Goal: Use online tool/utility: Utilize a website feature to perform a specific function

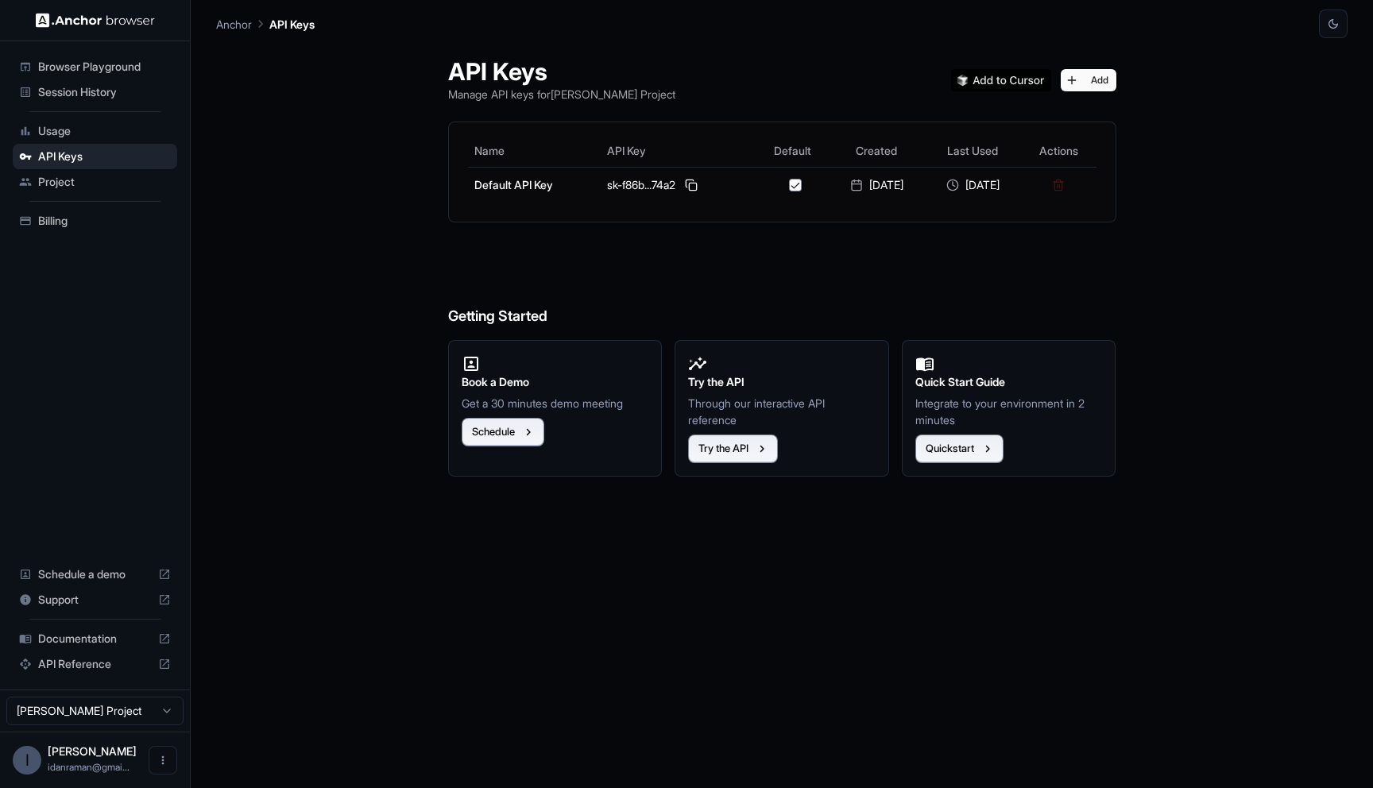
click at [68, 70] on span "Browser Playground" at bounding box center [104, 67] width 133 height 16
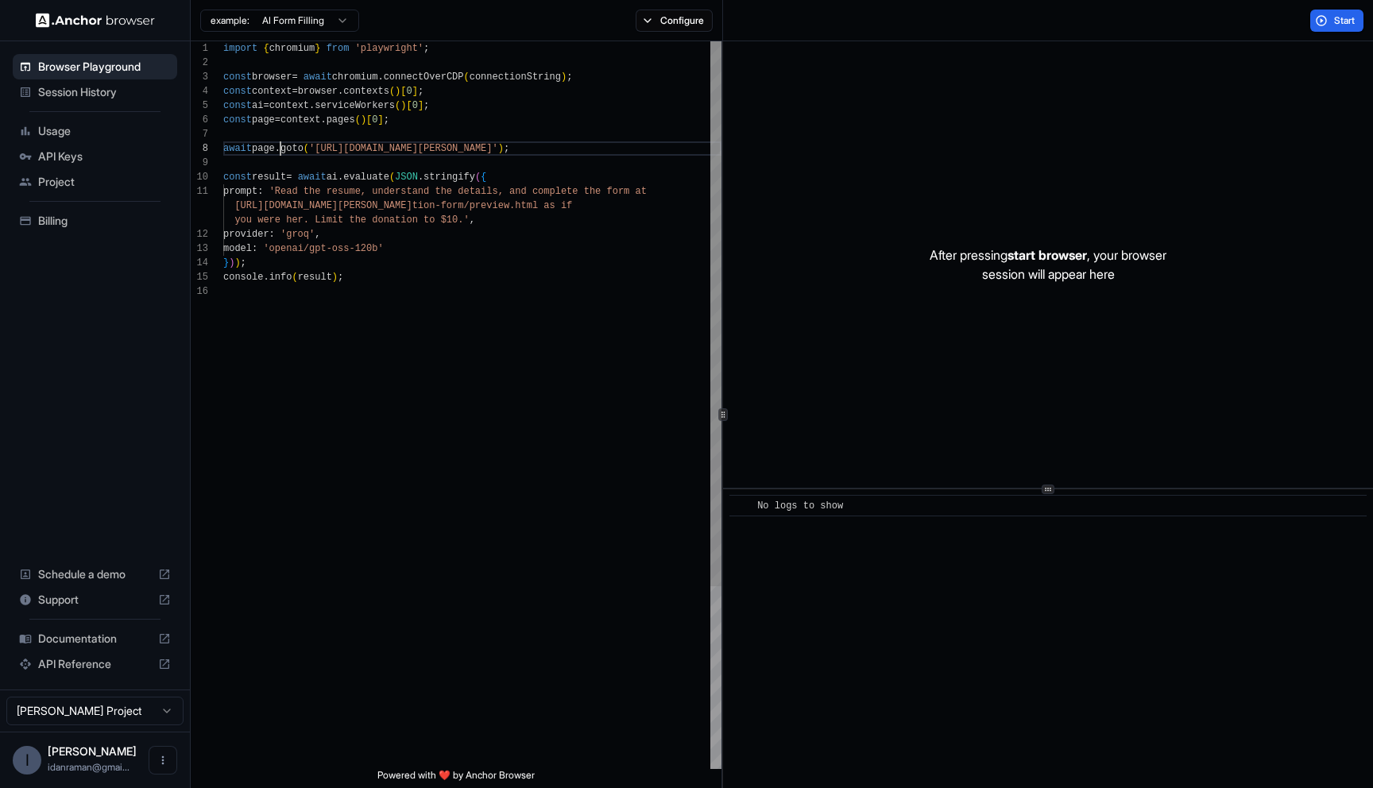
scroll to position [100, 0]
click at [280, 146] on div "import { chromium } from 'playwright' ; const browser = await chromium . connec…" at bounding box center [472, 526] width 498 height 971
click at [482, 249] on div "import { chromium } from 'playwright' ; const browser = await chromium . connec…" at bounding box center [472, 526] width 498 height 971
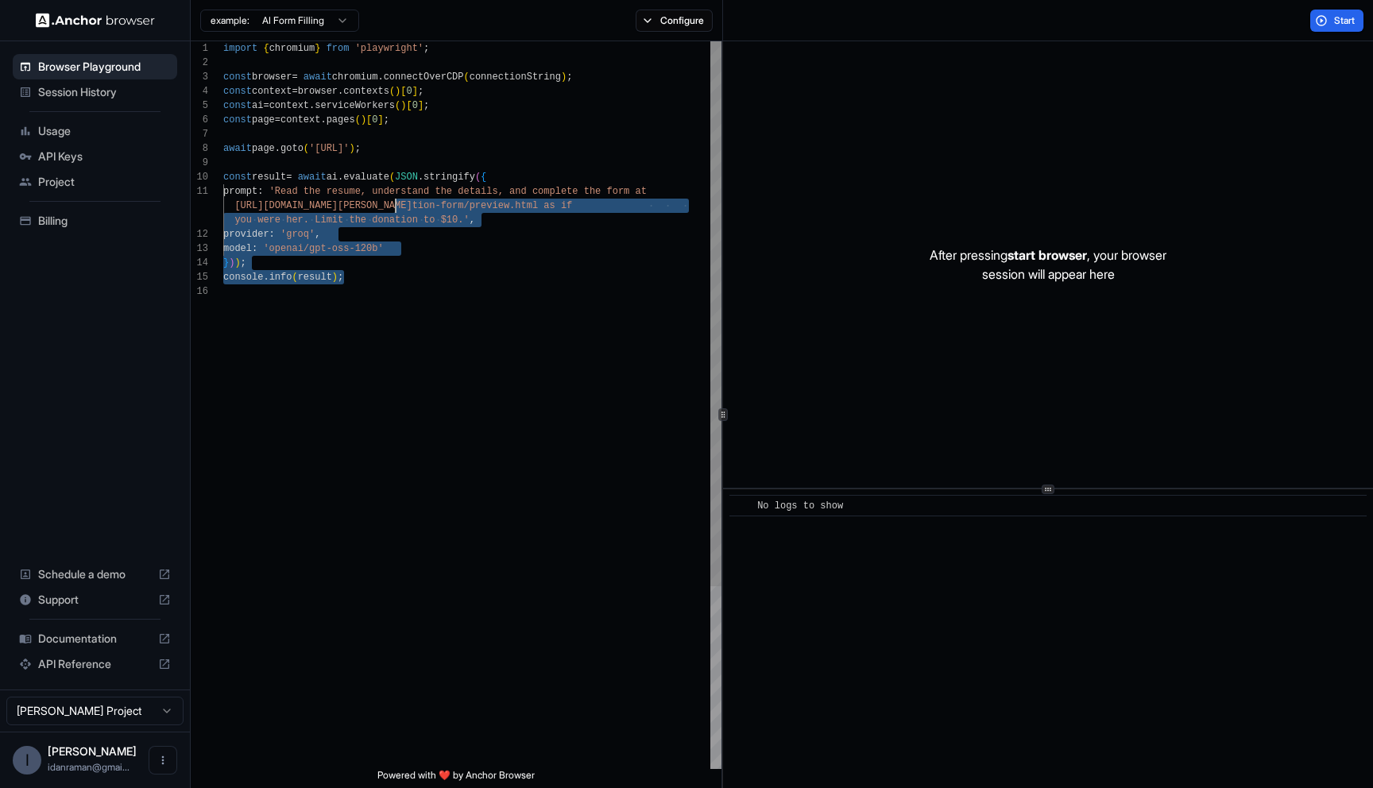
scroll to position [0, 0]
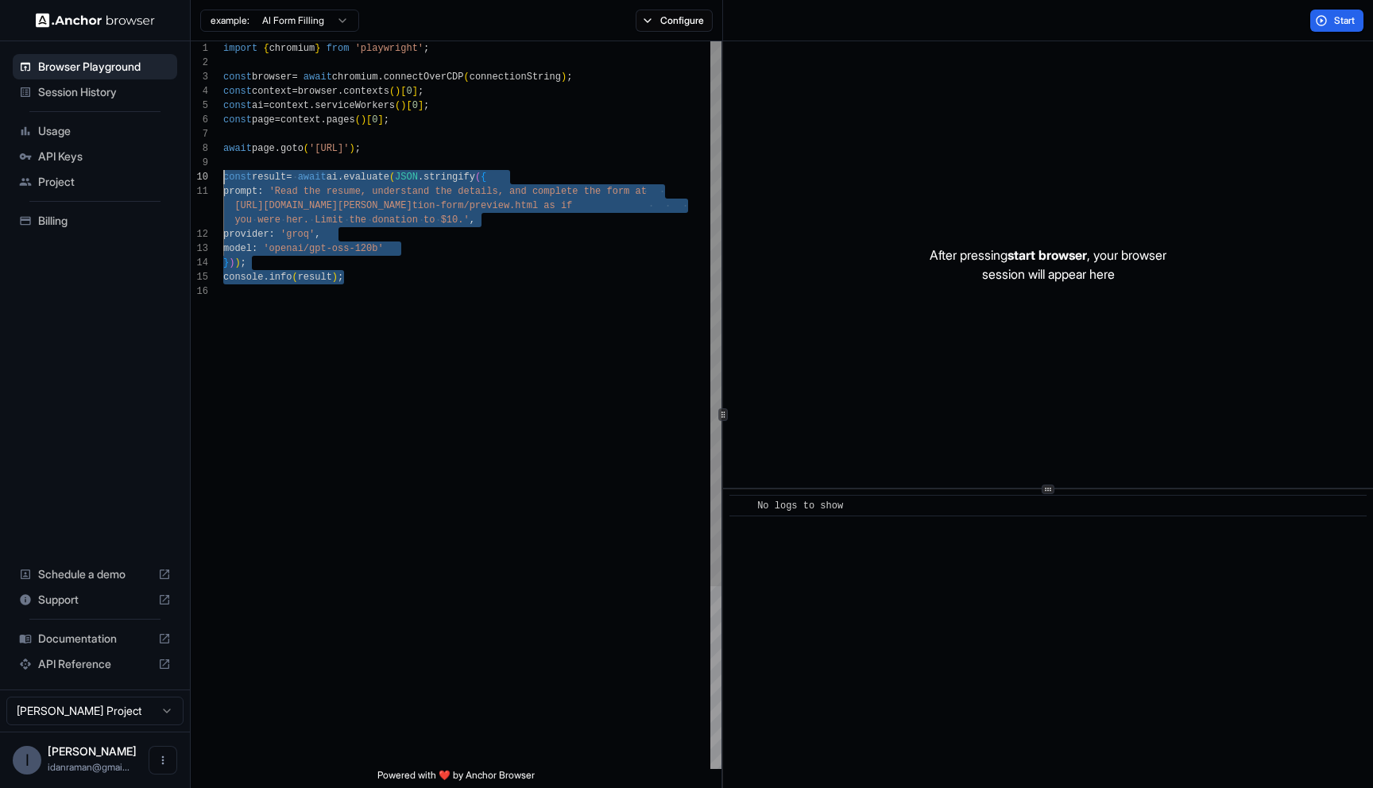
type textarea "**********"
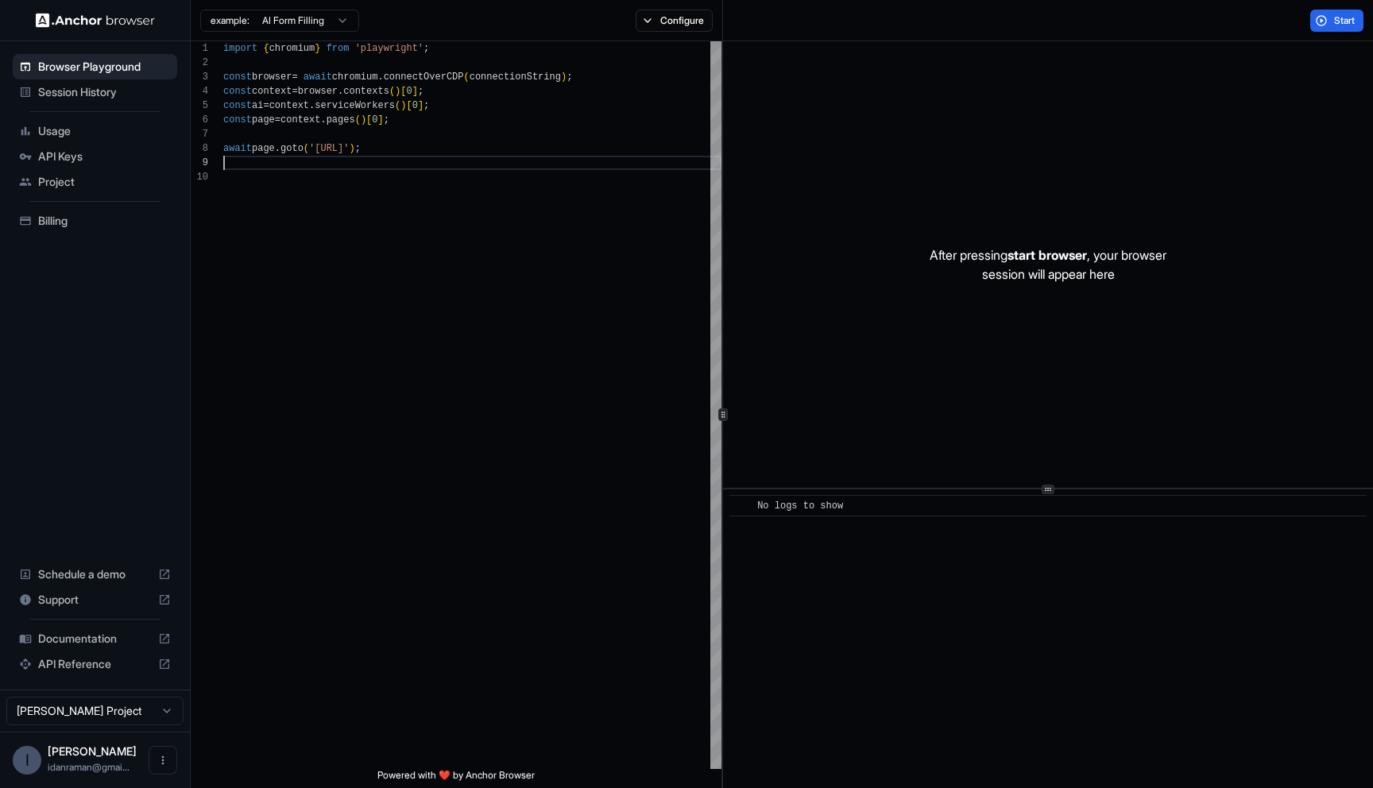
scroll to position [114, 0]
click at [694, 31] on div "example: AI Form Filling Configure" at bounding box center [457, 20] width 532 height 41
click at [693, 31] on button "Configure" at bounding box center [674, 21] width 77 height 22
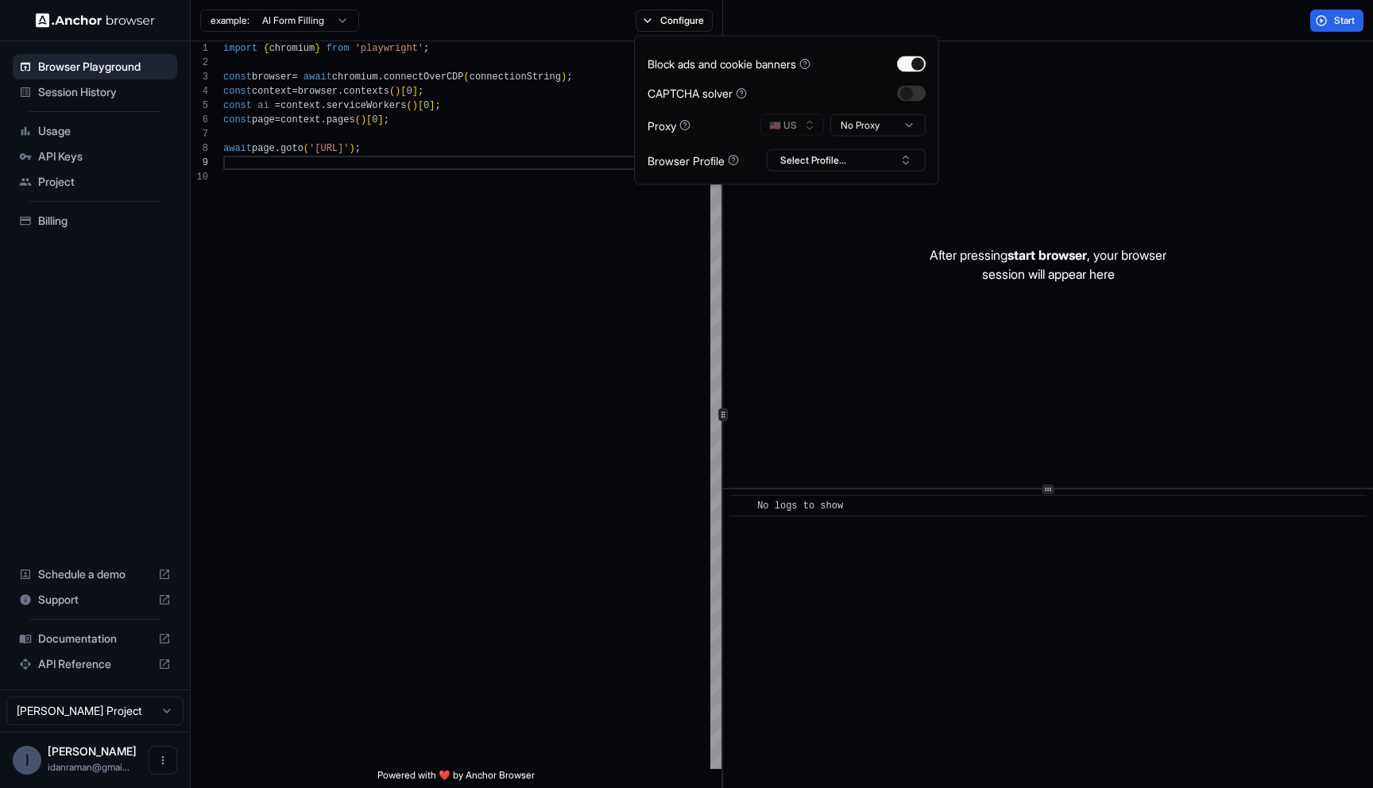
click at [843, 141] on div "Block ads and cookie banners CAPTCHA solver Proxy 🇺🇸 US No Proxy Browser Profil…" at bounding box center [787, 110] width 278 height 122
click at [844, 134] on html "**********" at bounding box center [686, 394] width 1373 height 788
click at [810, 88] on div "CAPTCHA solver" at bounding box center [787, 93] width 278 height 17
click at [904, 93] on button "button" at bounding box center [911, 93] width 29 height 16
click at [870, 36] on div "Block ads and cookie banners CAPTCHA solver Proxy 🇺🇸 US Mobile Browser Profile …" at bounding box center [786, 110] width 305 height 149
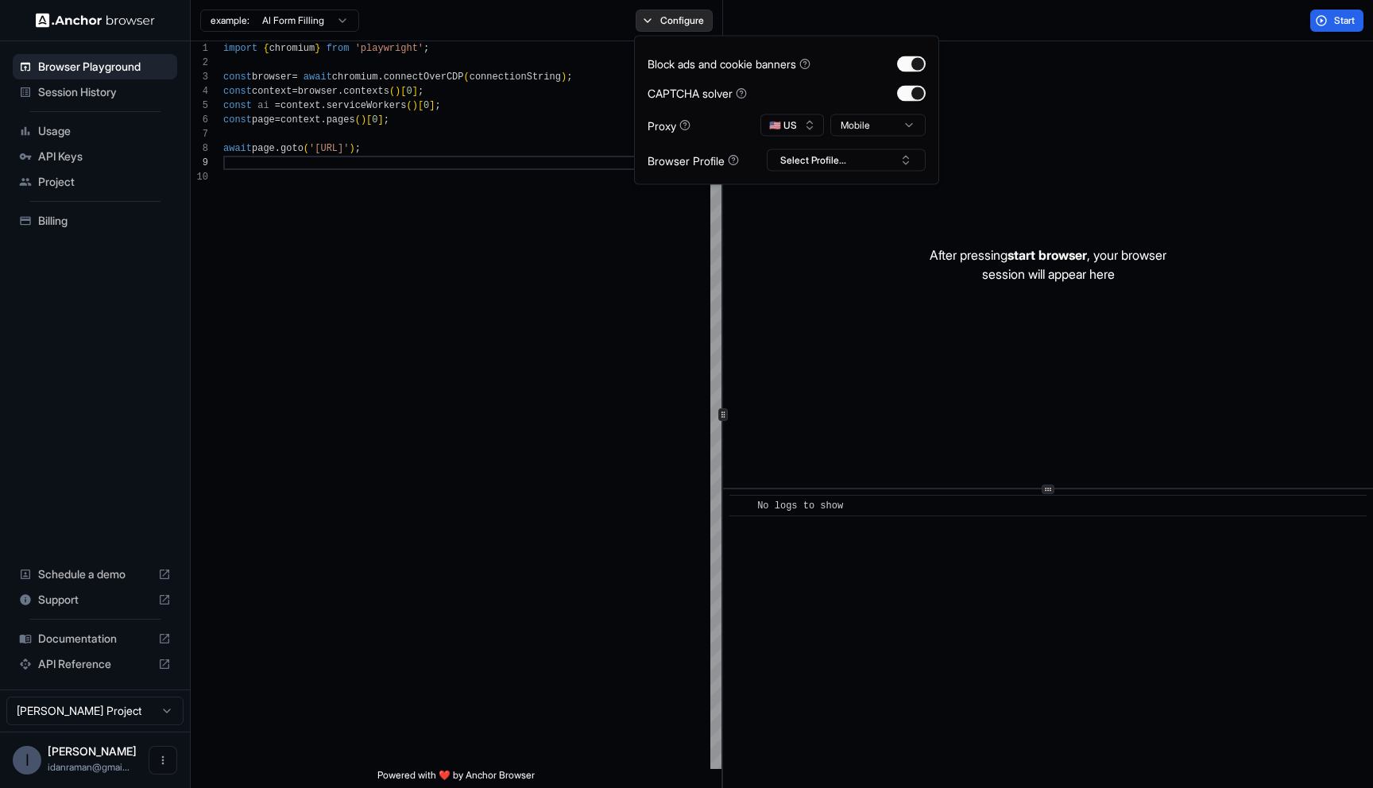
click at [682, 23] on button "Configure" at bounding box center [674, 21] width 77 height 22
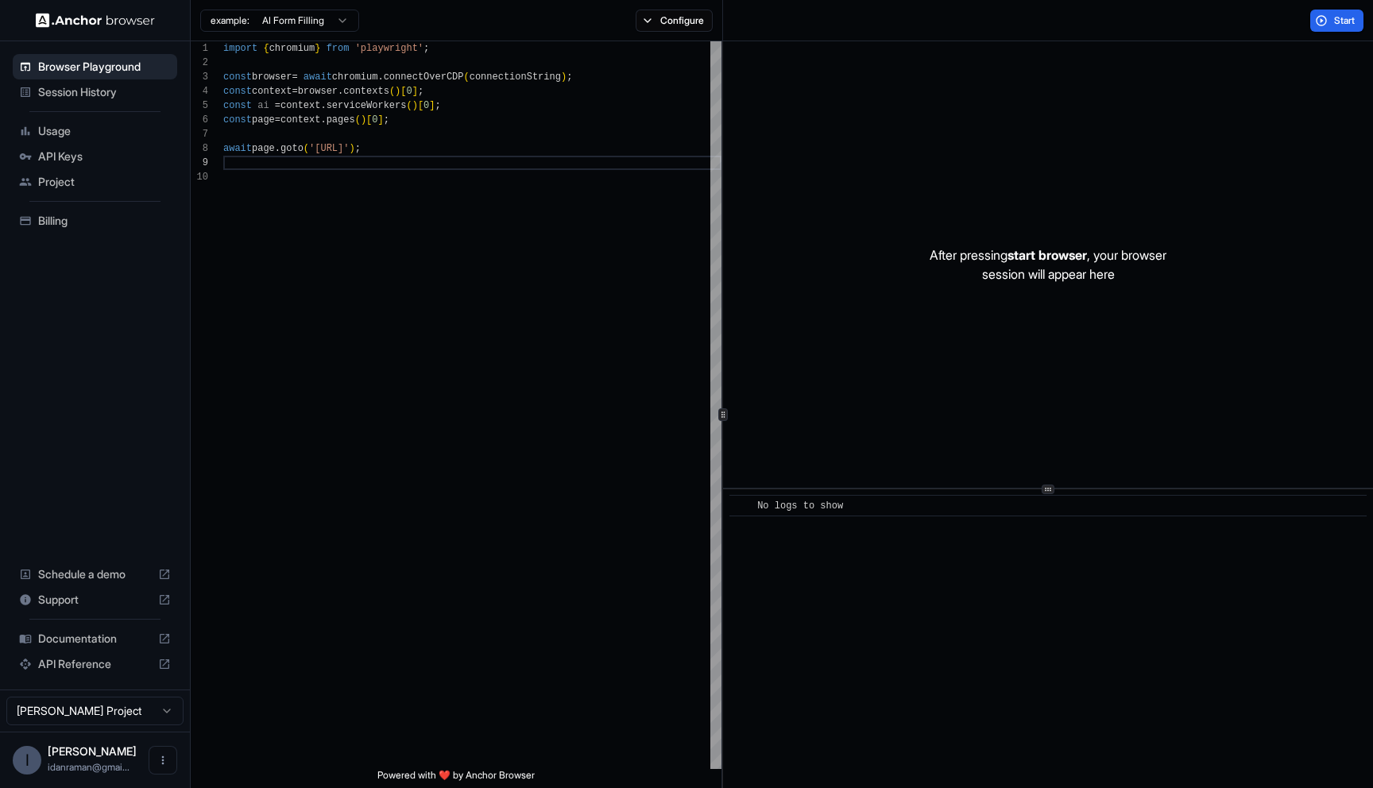
click at [1343, 36] on div "Start" at bounding box center [1048, 20] width 650 height 41
click at [1343, 30] on button "Start" at bounding box center [1336, 21] width 53 height 22
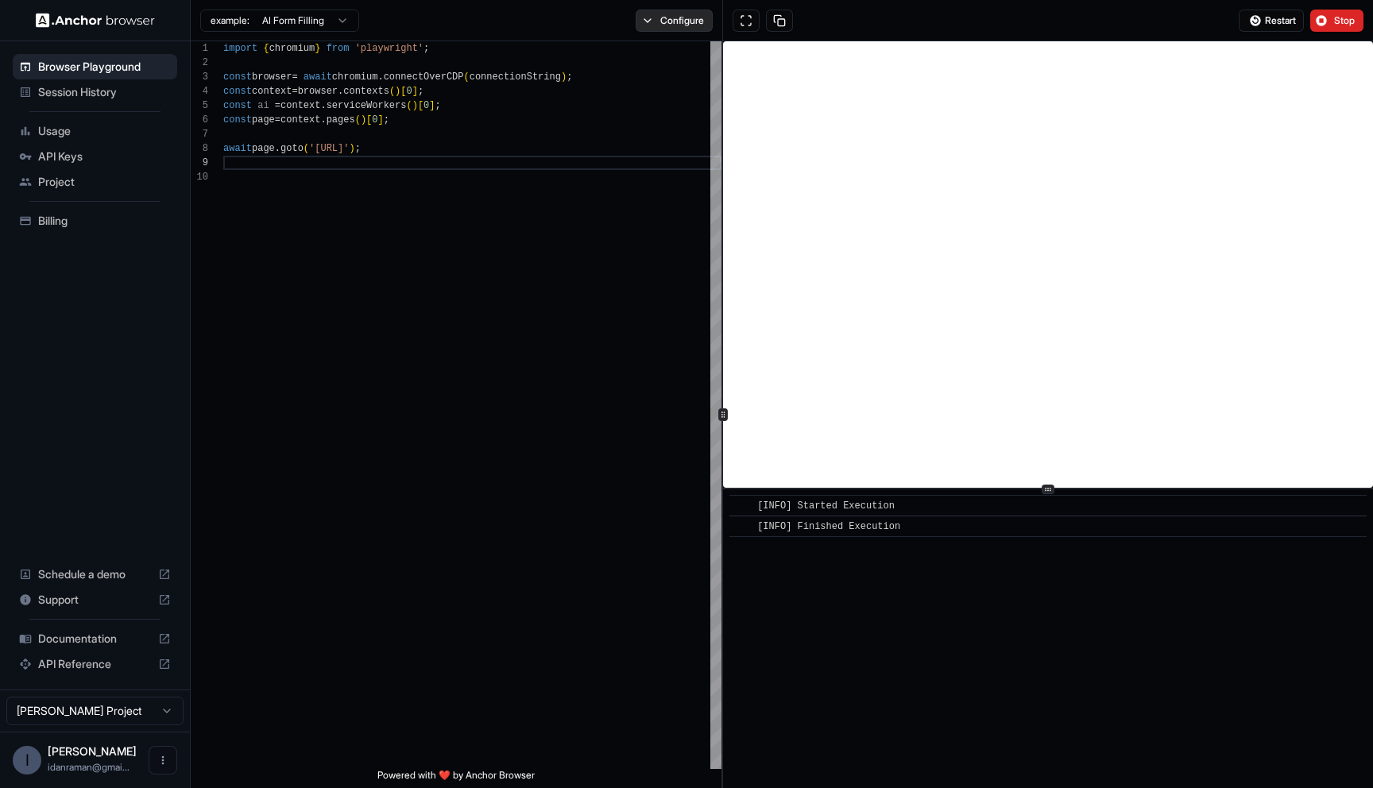
click at [660, 11] on button "Configure" at bounding box center [674, 21] width 77 height 22
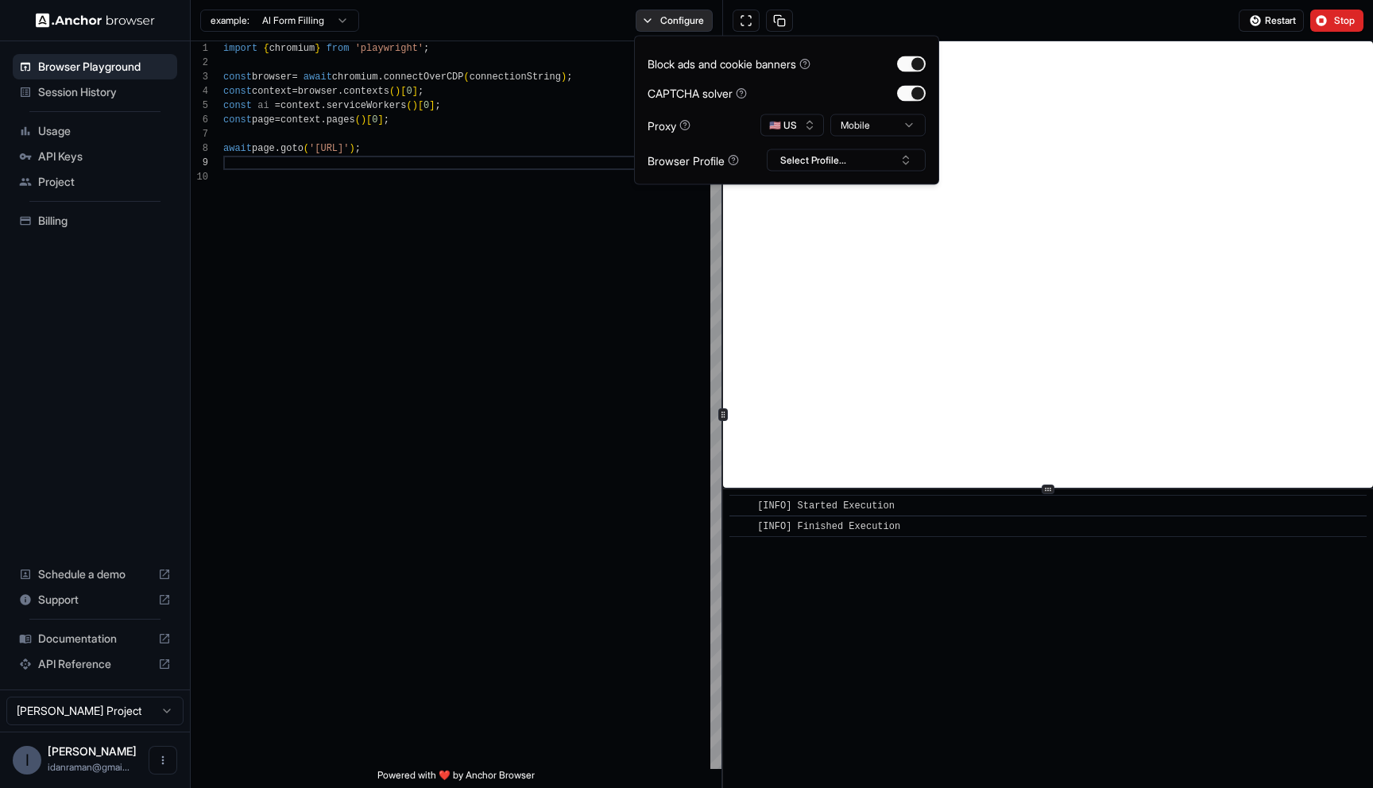
click at [658, 10] on button "Configure" at bounding box center [674, 21] width 77 height 22
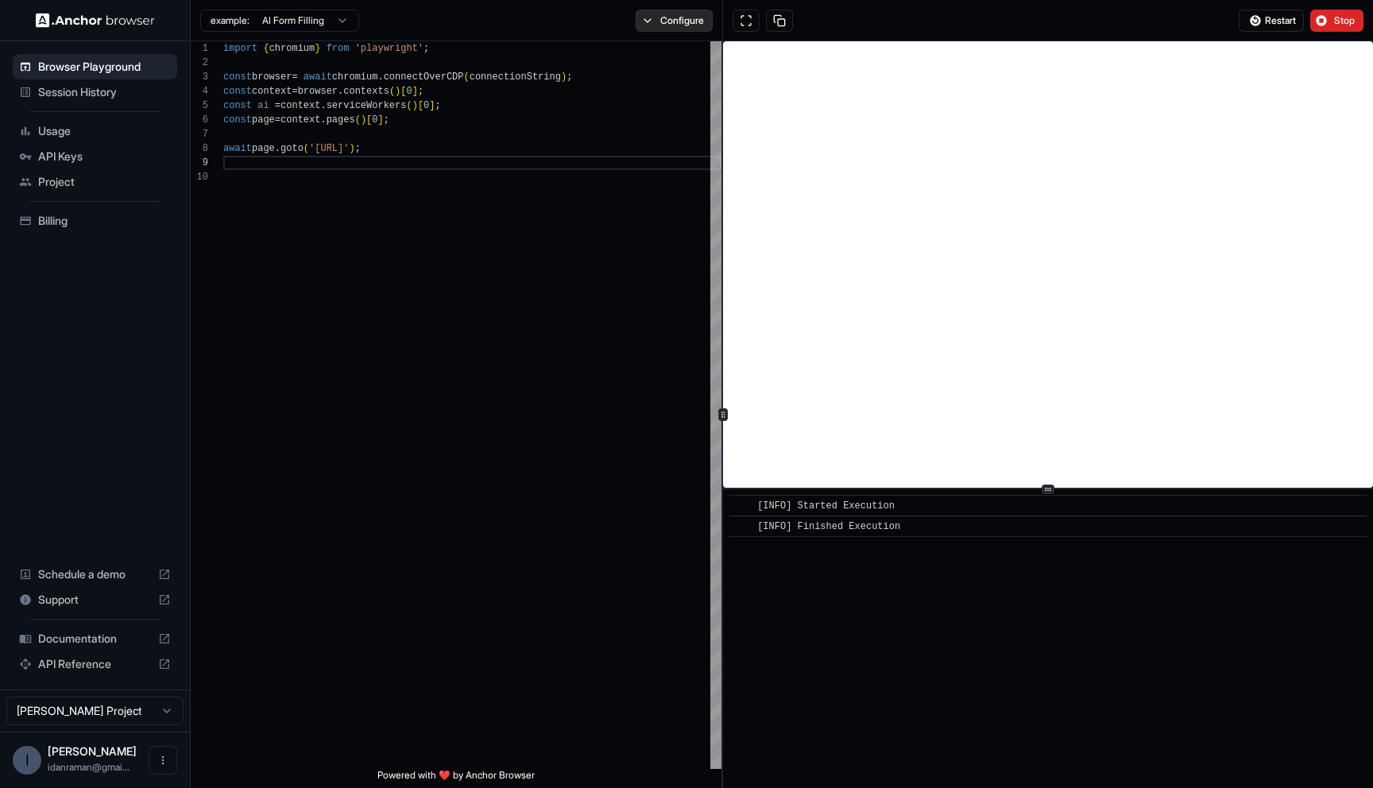
click at [664, 27] on button "Configure" at bounding box center [674, 21] width 77 height 22
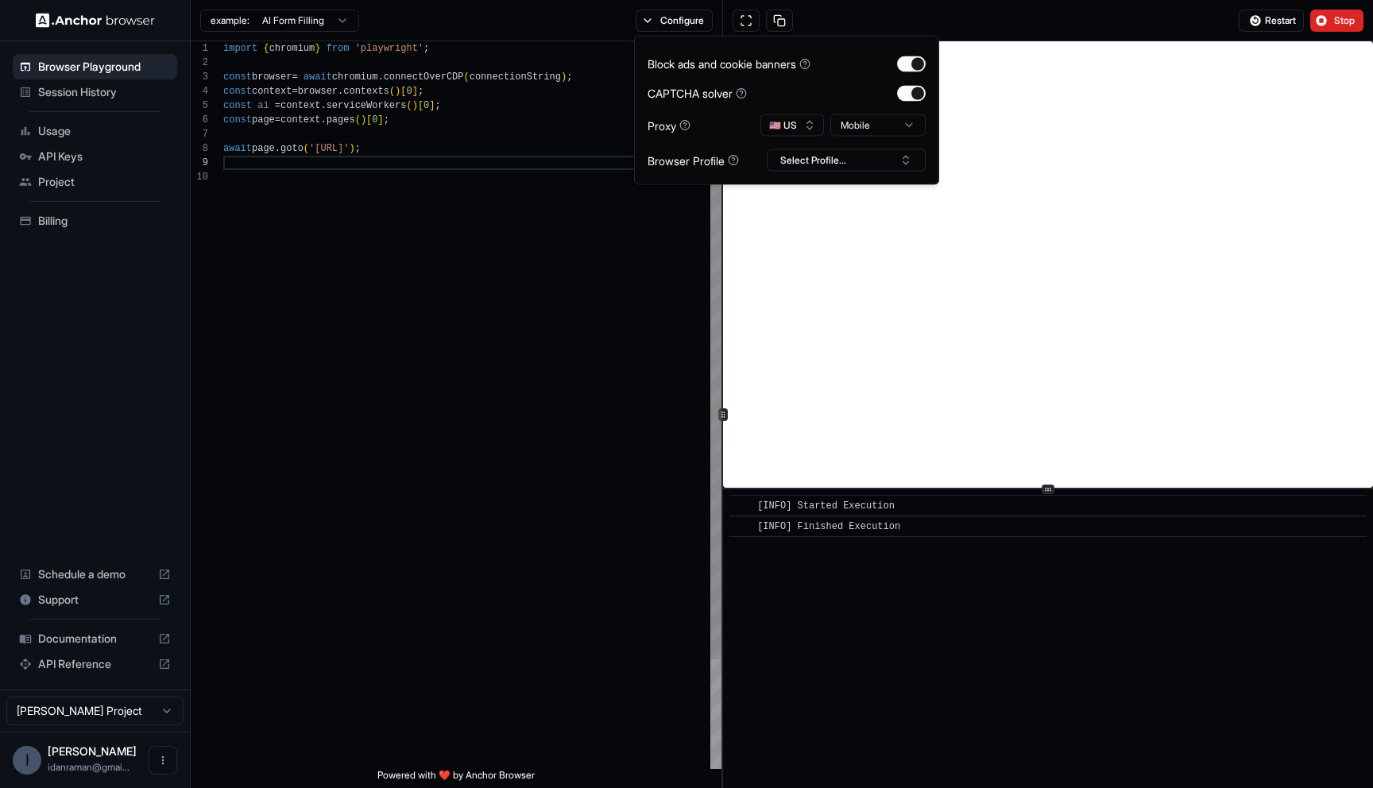
click at [594, 404] on div "import { chromium } from 'playwright' ; const browser = await chromium . connec…" at bounding box center [472, 469] width 498 height 857
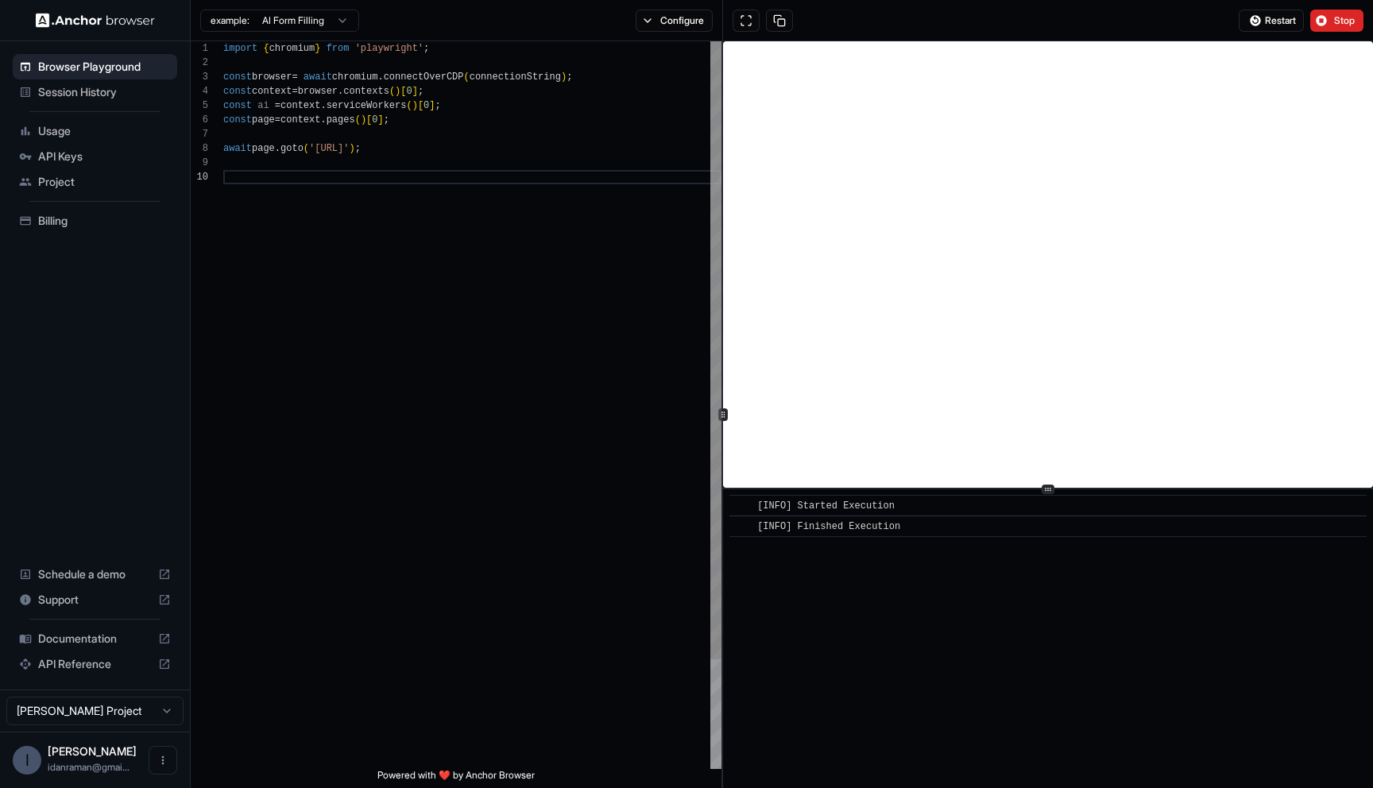
click at [624, 14] on div "example: AI Form Filling Configure" at bounding box center [457, 20] width 532 height 41
click at [648, 14] on button "Configure" at bounding box center [674, 21] width 77 height 22
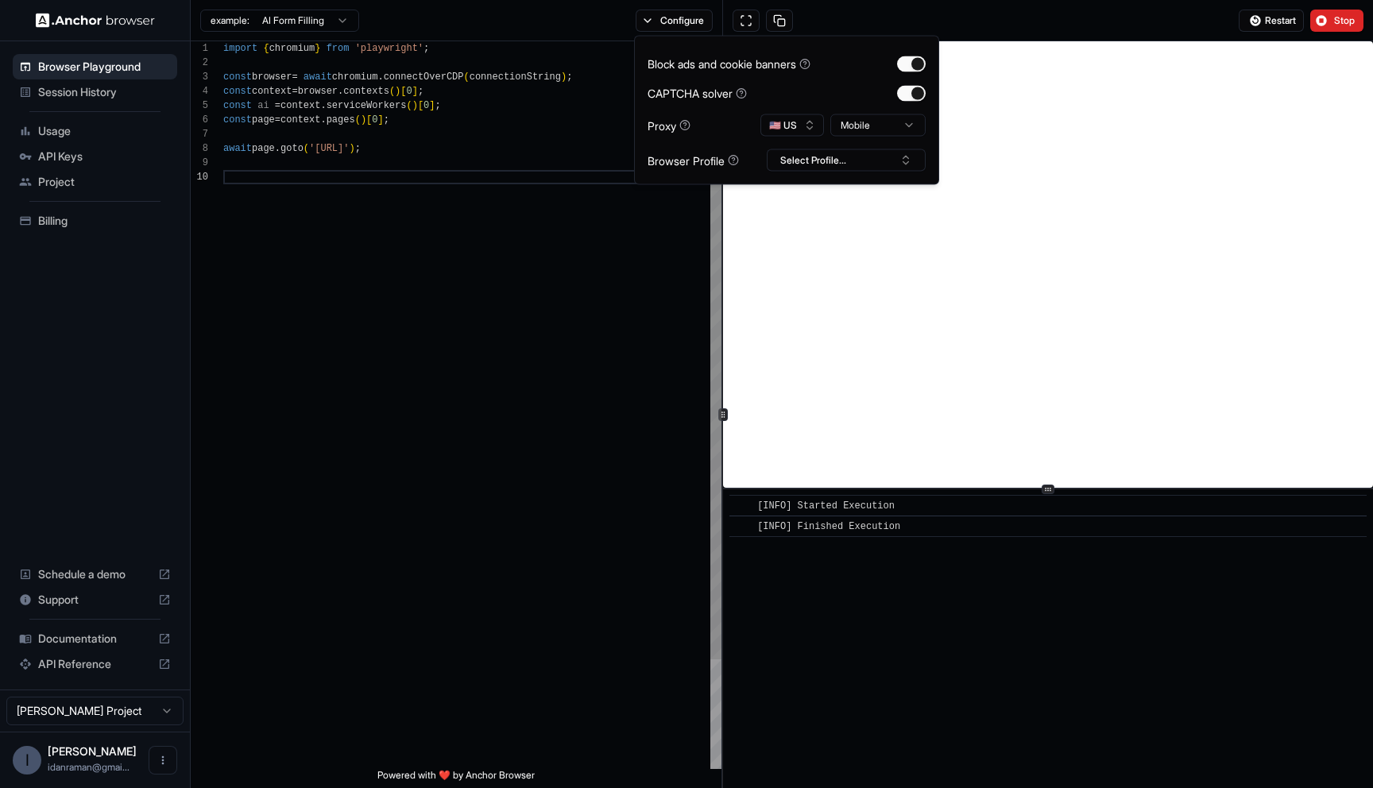
type button "on"
click at [1274, 27] on button "Restart" at bounding box center [1271, 21] width 65 height 22
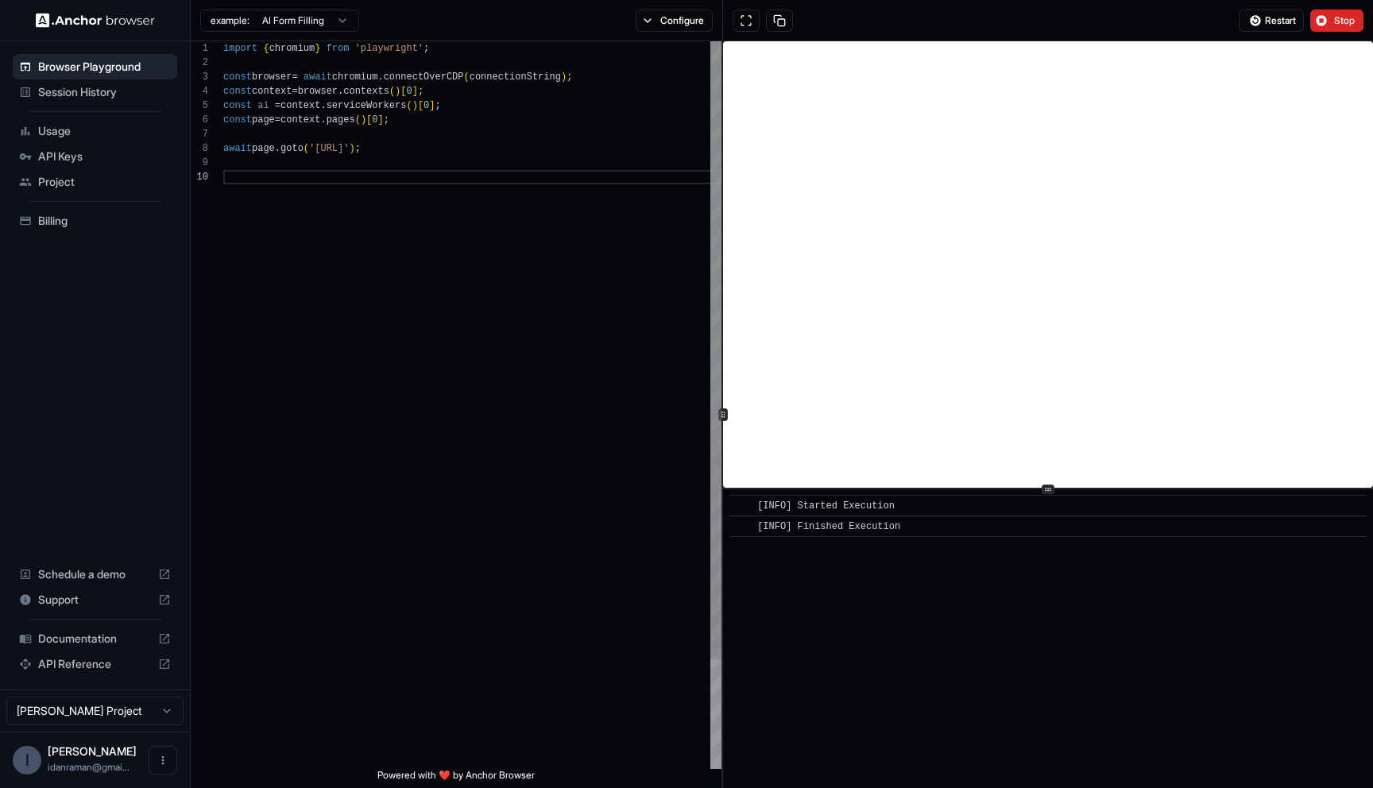
drag, startPoint x: 320, startPoint y: 143, endPoint x: 320, endPoint y: 203, distance: 59.6
click at [320, 203] on div "import { chromium } from 'playwright' ; const browser = await chromium . connec…" at bounding box center [472, 469] width 498 height 857
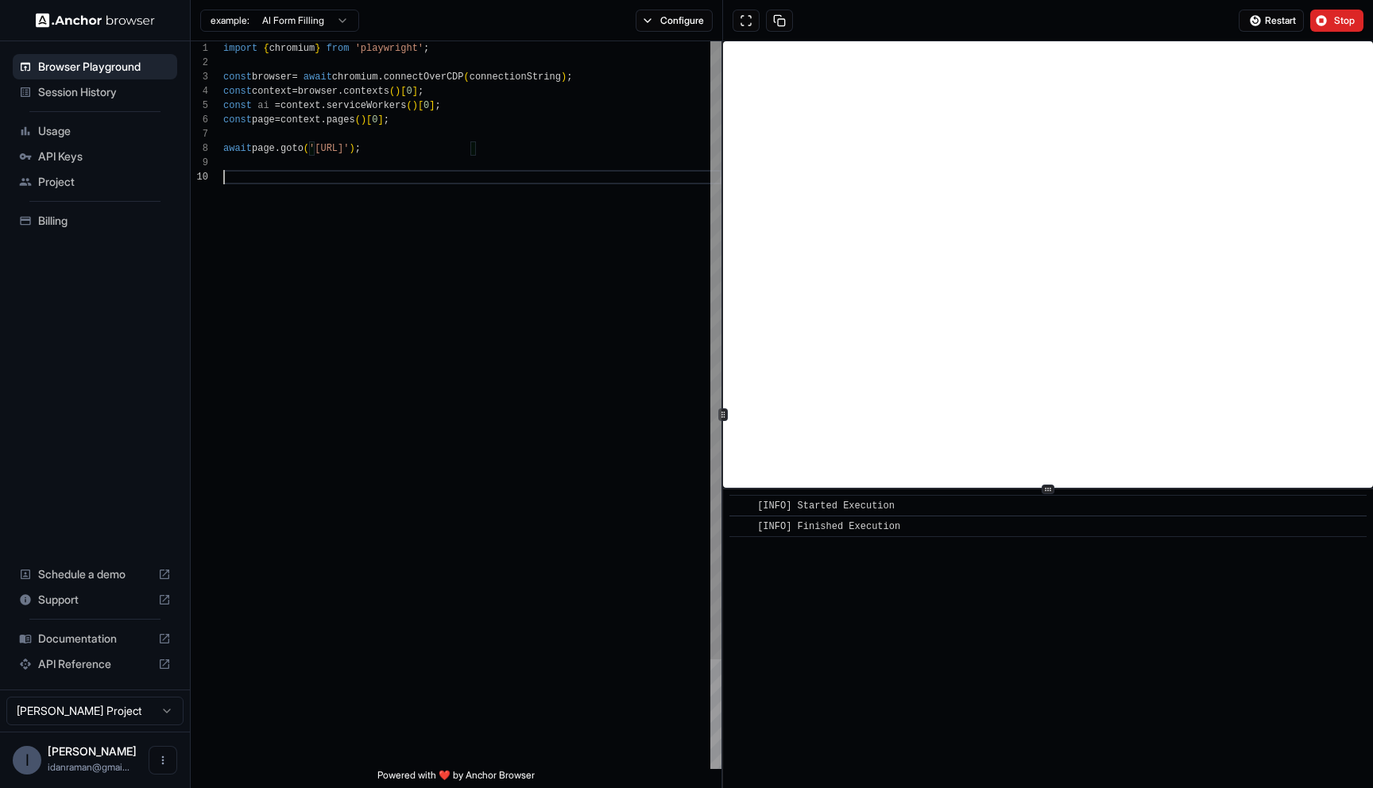
drag, startPoint x: 320, startPoint y: 246, endPoint x: 321, endPoint y: 235, distance: 11.2
click at [320, 246] on div "import { chromium } from 'playwright' ; const browser = await chromium . connec…" at bounding box center [472, 469] width 498 height 857
click at [321, 235] on div "import { chromium } from 'playwright' ; const browser = await chromium . connec…" at bounding box center [472, 469] width 498 height 857
click at [323, 171] on div "import { chromium } from 'playwright' ; const browser = await chromium . connec…" at bounding box center [472, 469] width 498 height 857
click at [318, 148] on span "'https://old.character.ai/'" at bounding box center [329, 148] width 40 height 11
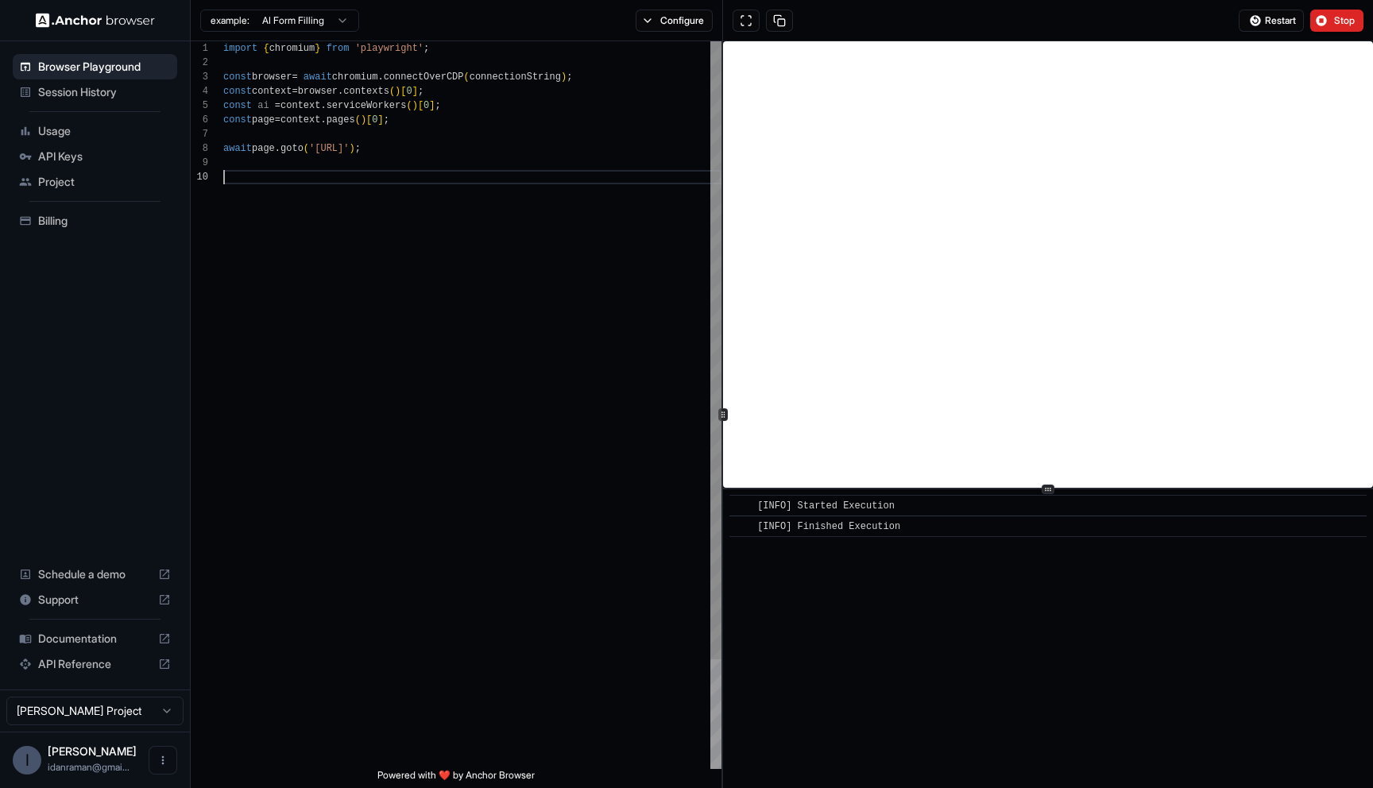
scroll to position [100, 0]
click at [490, 156] on div "import { chromium } from 'playwright' ; const browser = await chromium . connec…" at bounding box center [472, 469] width 498 height 857
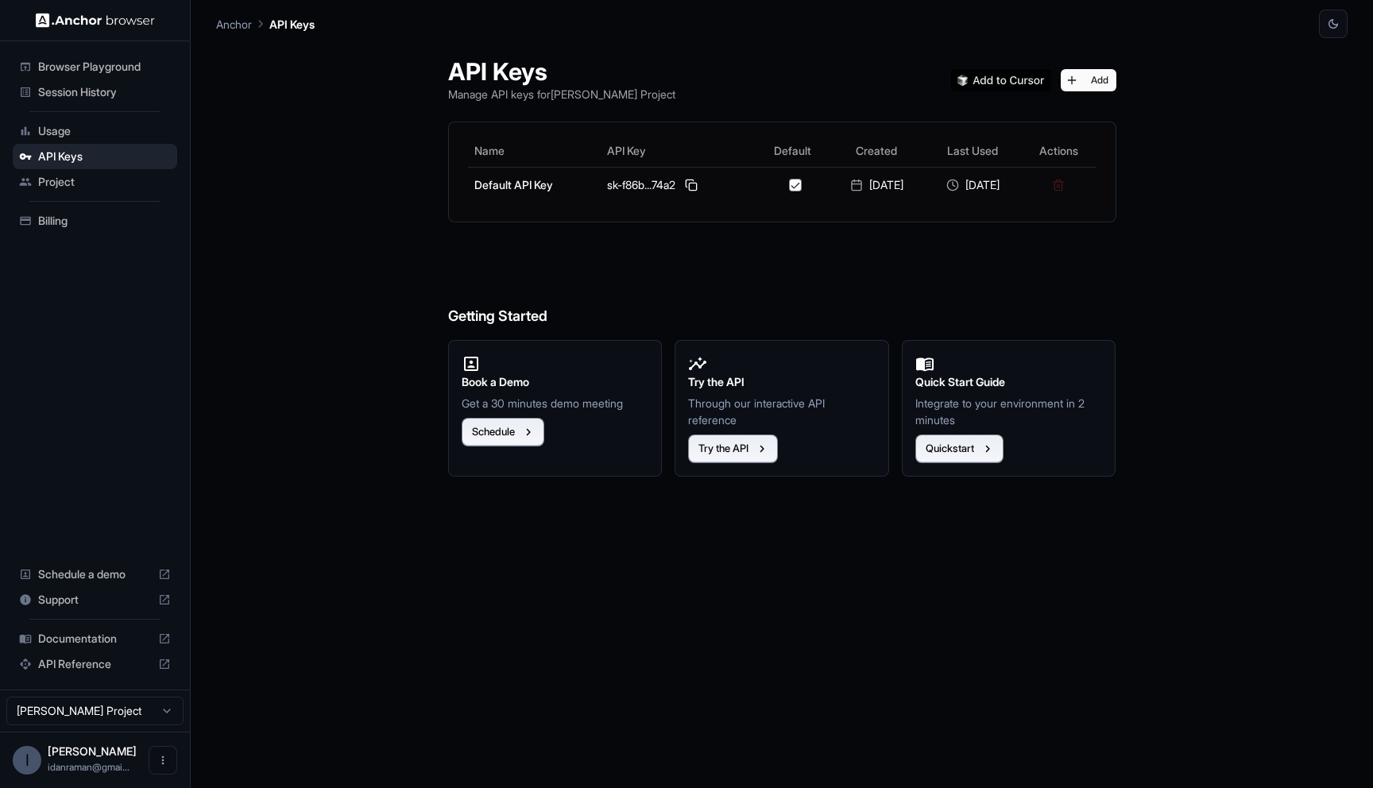
click at [71, 72] on span "Browser Playground" at bounding box center [104, 67] width 133 height 16
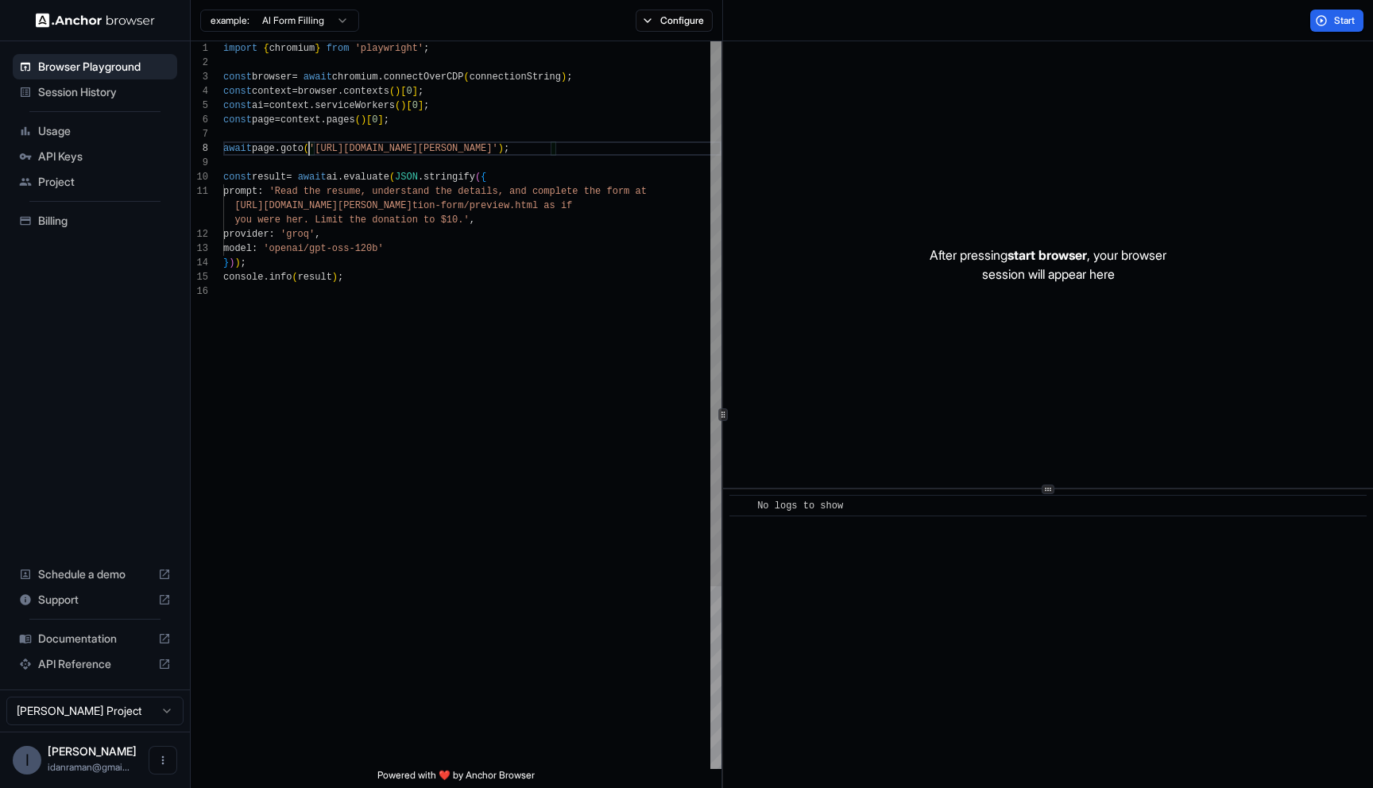
scroll to position [100, 0]
click at [309, 147] on div "import { chromium } from 'playwright' ; const browser = await chromium . connec…" at bounding box center [472, 526] width 498 height 971
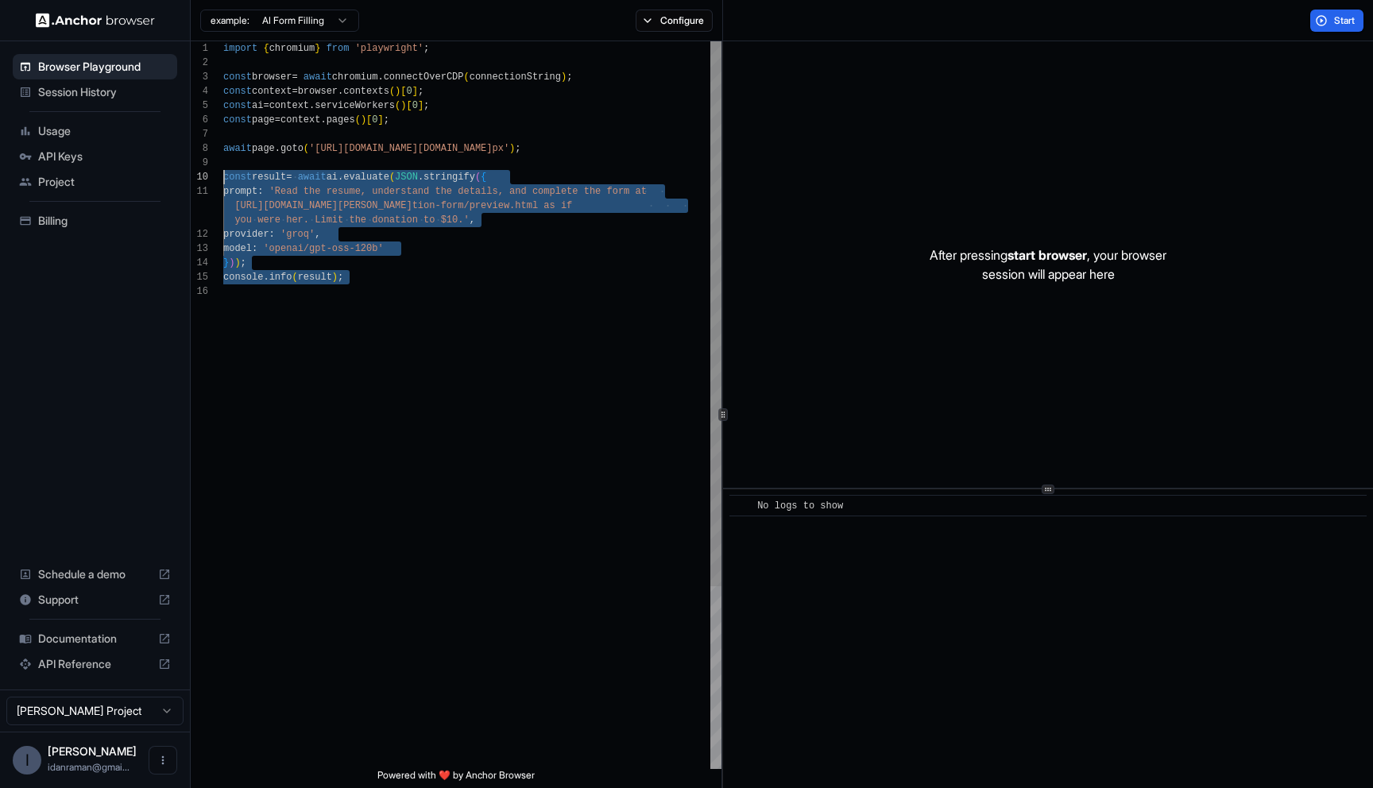
drag, startPoint x: 344, startPoint y: 327, endPoint x: 157, endPoint y: 179, distance: 238.7
click at [223, 179] on div "import { chromium } from 'playwright' ; const browser = await chromium . connec…" at bounding box center [472, 526] width 498 height 971
type textarea "**********"
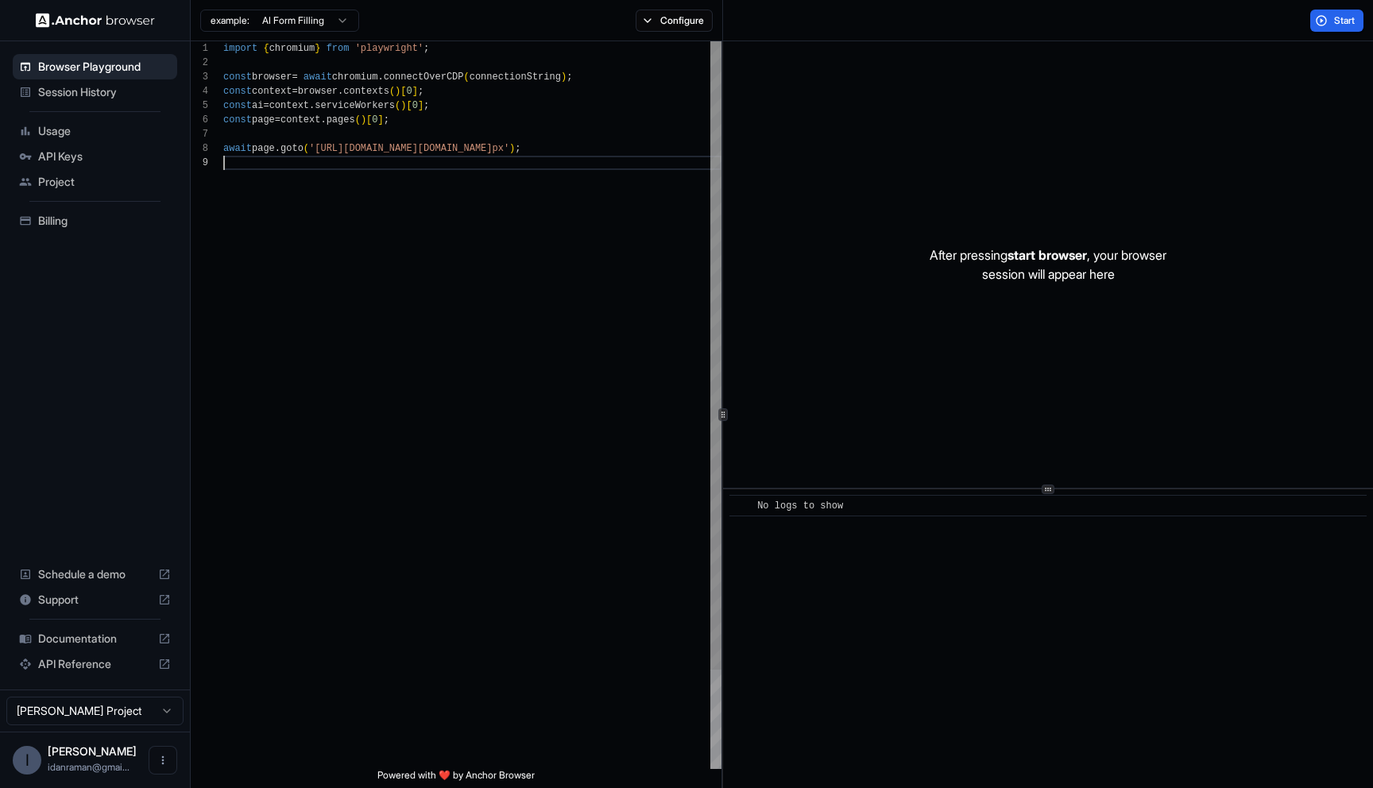
scroll to position [114, 0]
click at [707, 12] on button "Configure" at bounding box center [674, 21] width 77 height 22
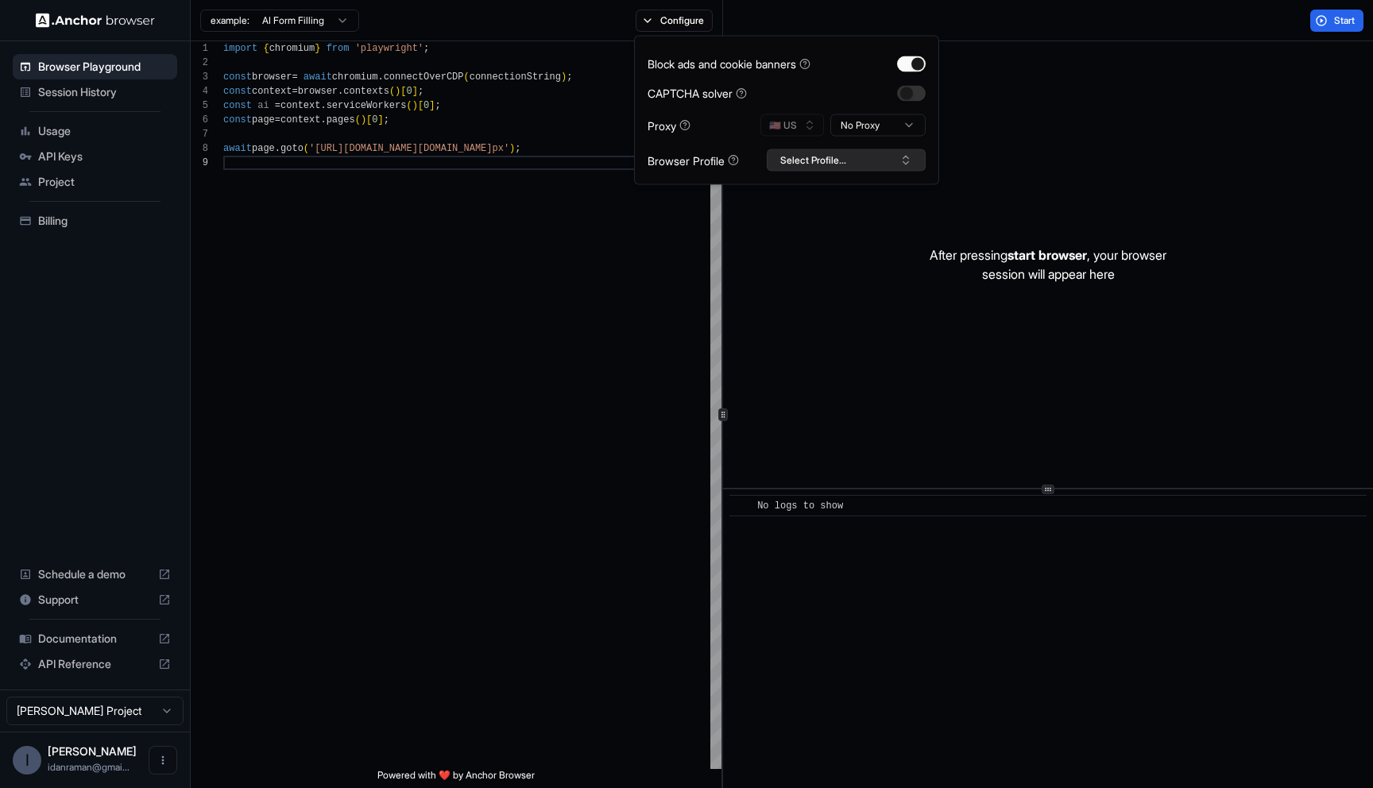
click at [817, 168] on button "Select Profile..." at bounding box center [846, 160] width 159 height 22
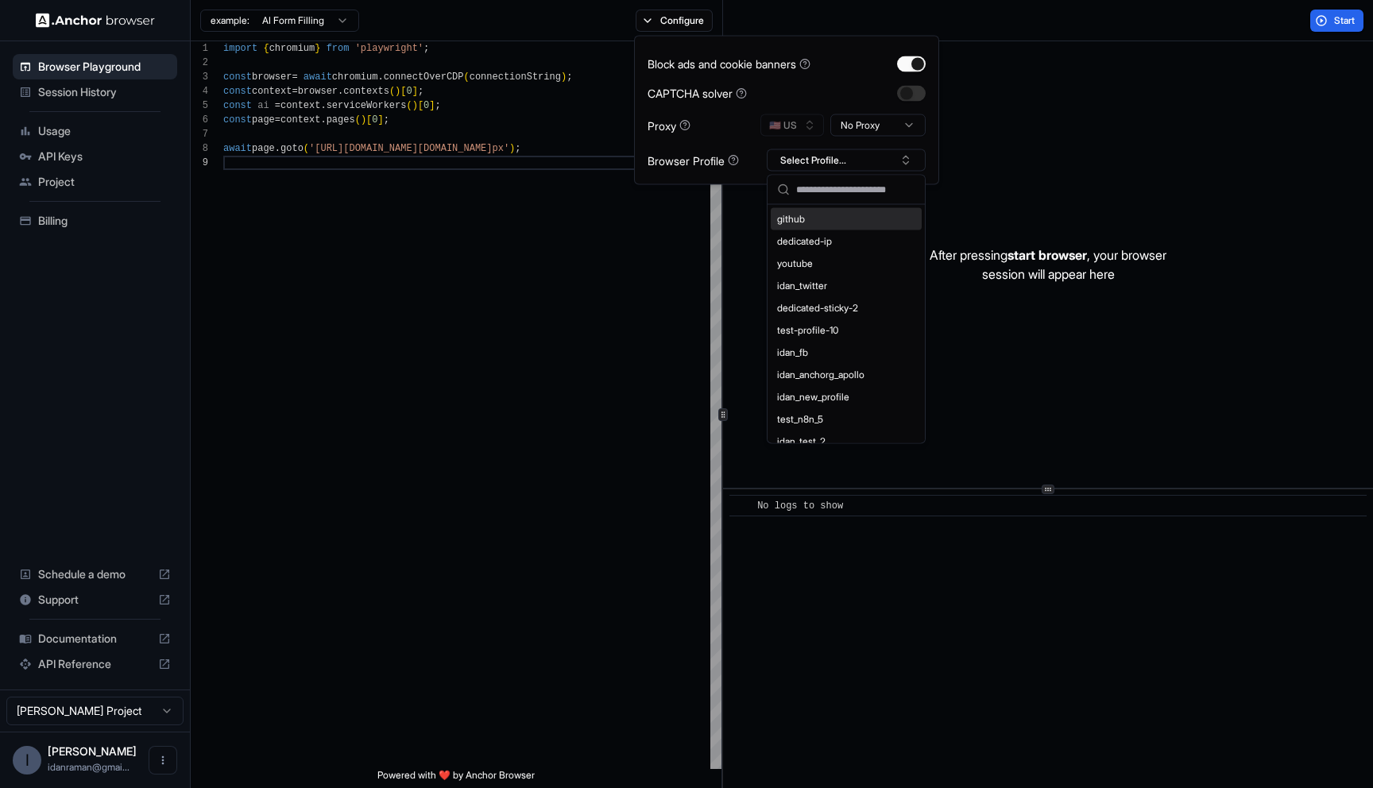
click at [876, 120] on html "**********" at bounding box center [686, 394] width 1373 height 788
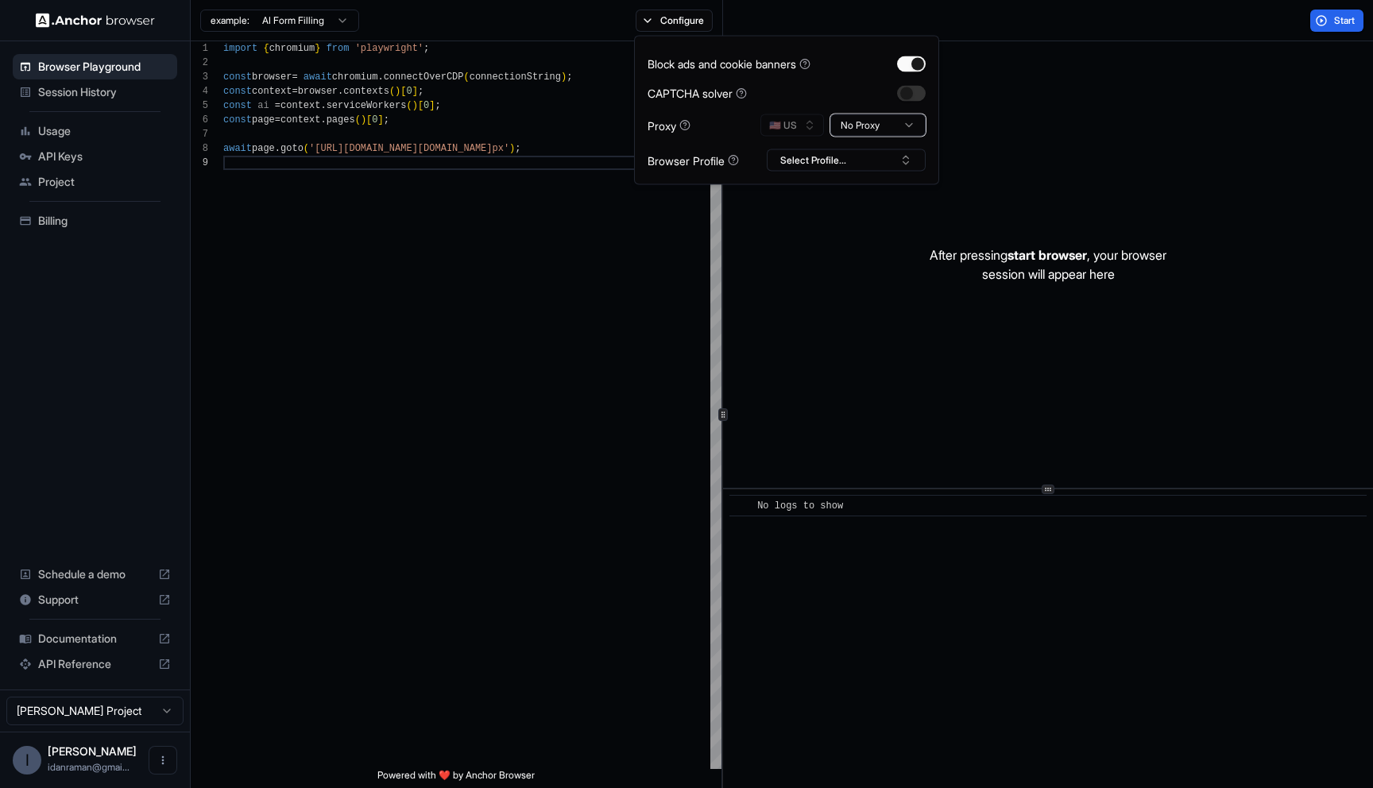
click at [874, 123] on html "**********" at bounding box center [686, 394] width 1373 height 788
click at [780, 124] on button "🇺🇸 US" at bounding box center [793, 125] width 64 height 22
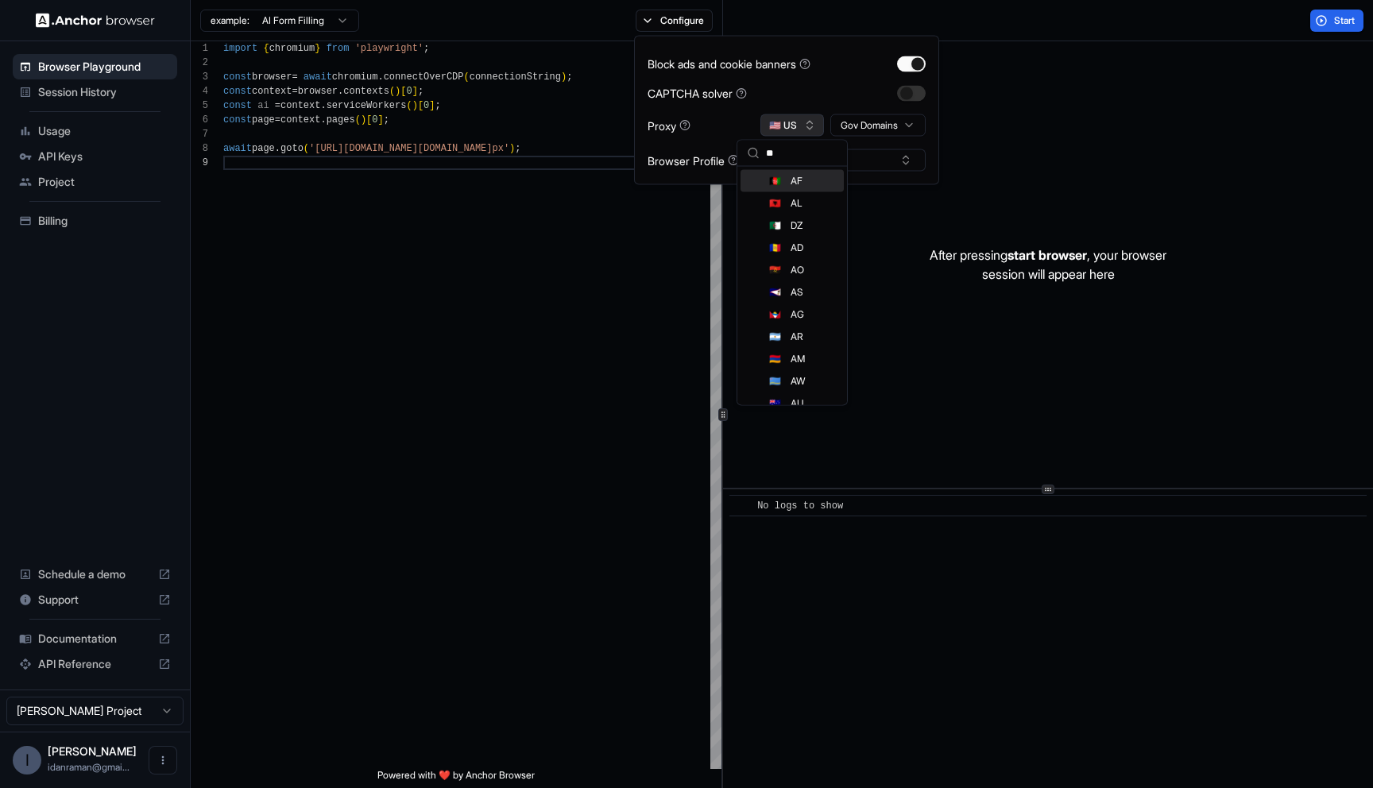
scroll to position [32, 0]
type input "***"
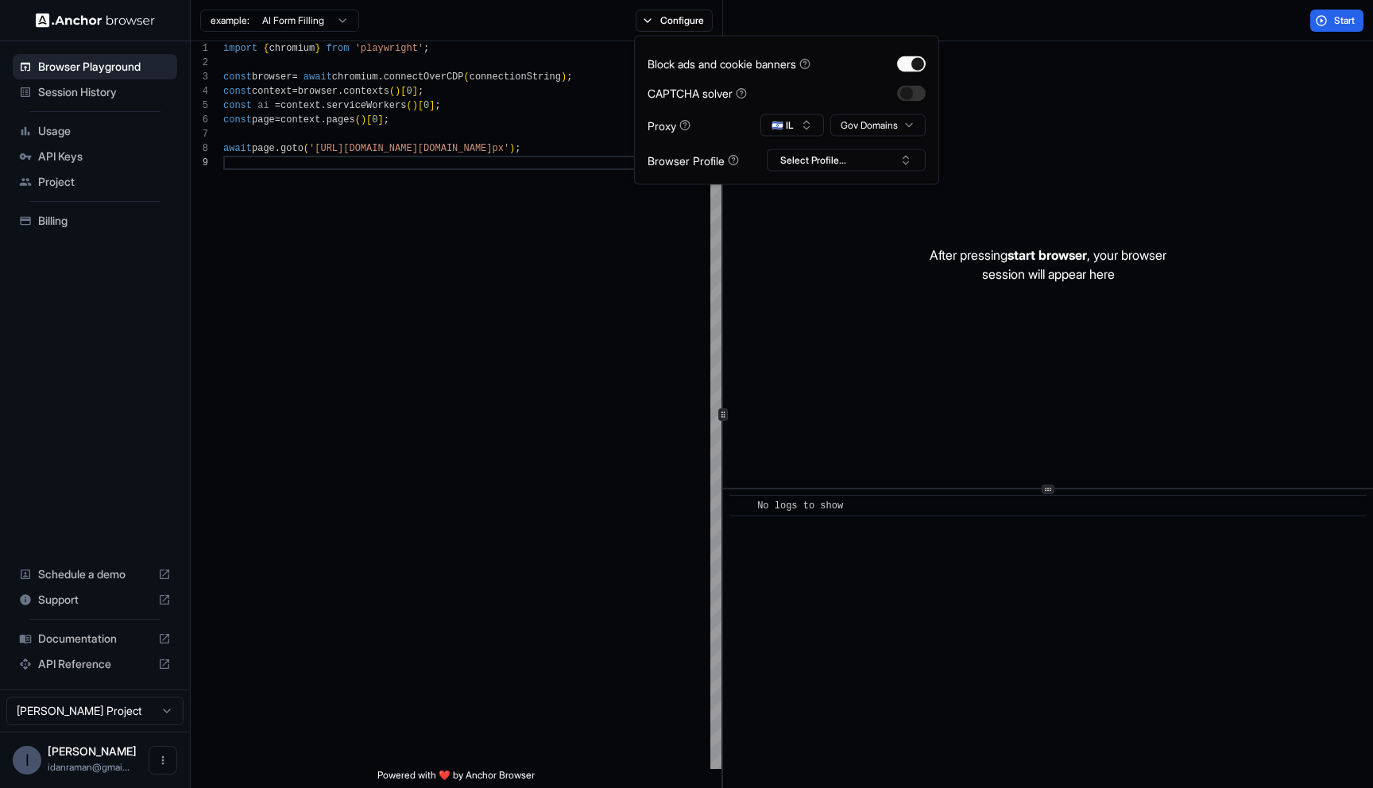
click at [1217, 86] on div "After pressing start browser , your browser session will appear here" at bounding box center [1048, 264] width 650 height 447
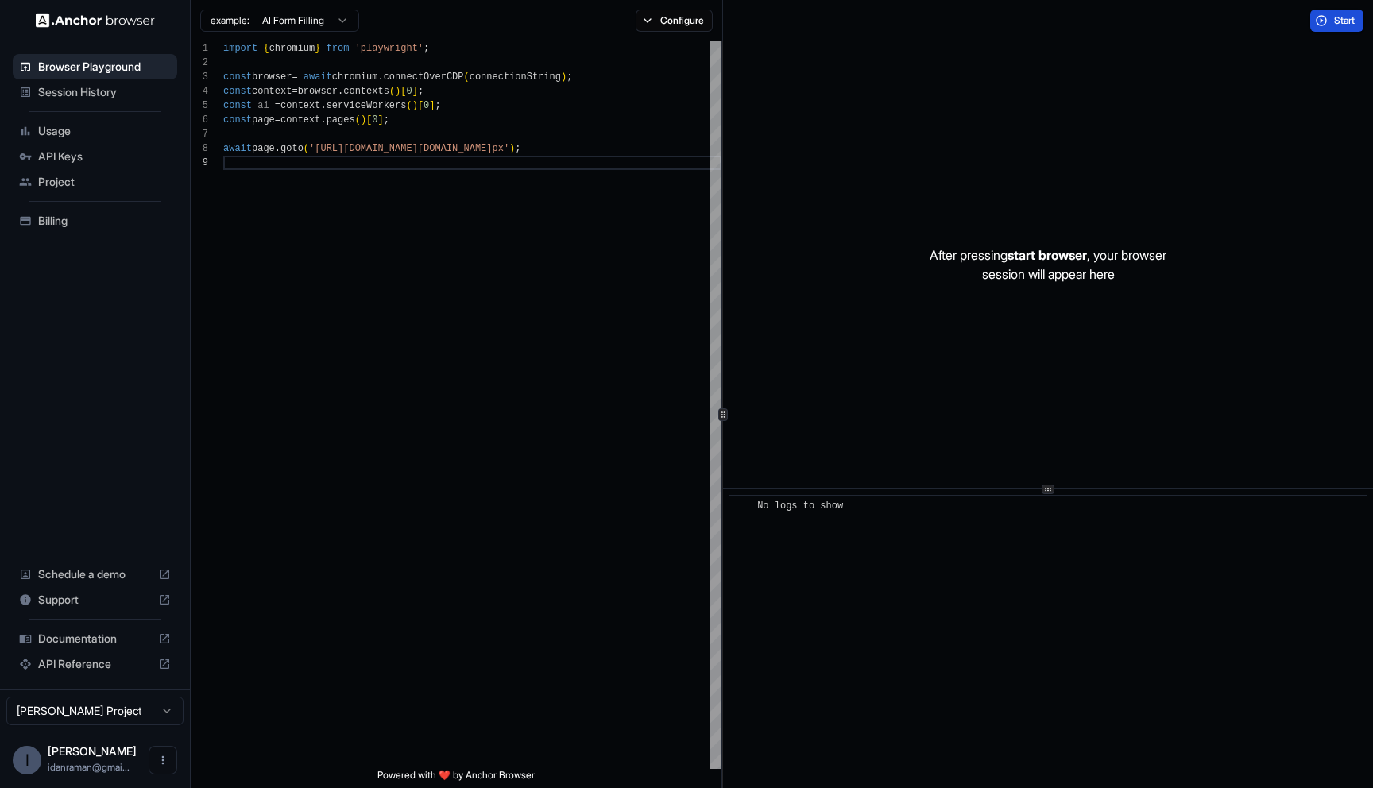
click at [1324, 13] on button "Start" at bounding box center [1336, 21] width 53 height 22
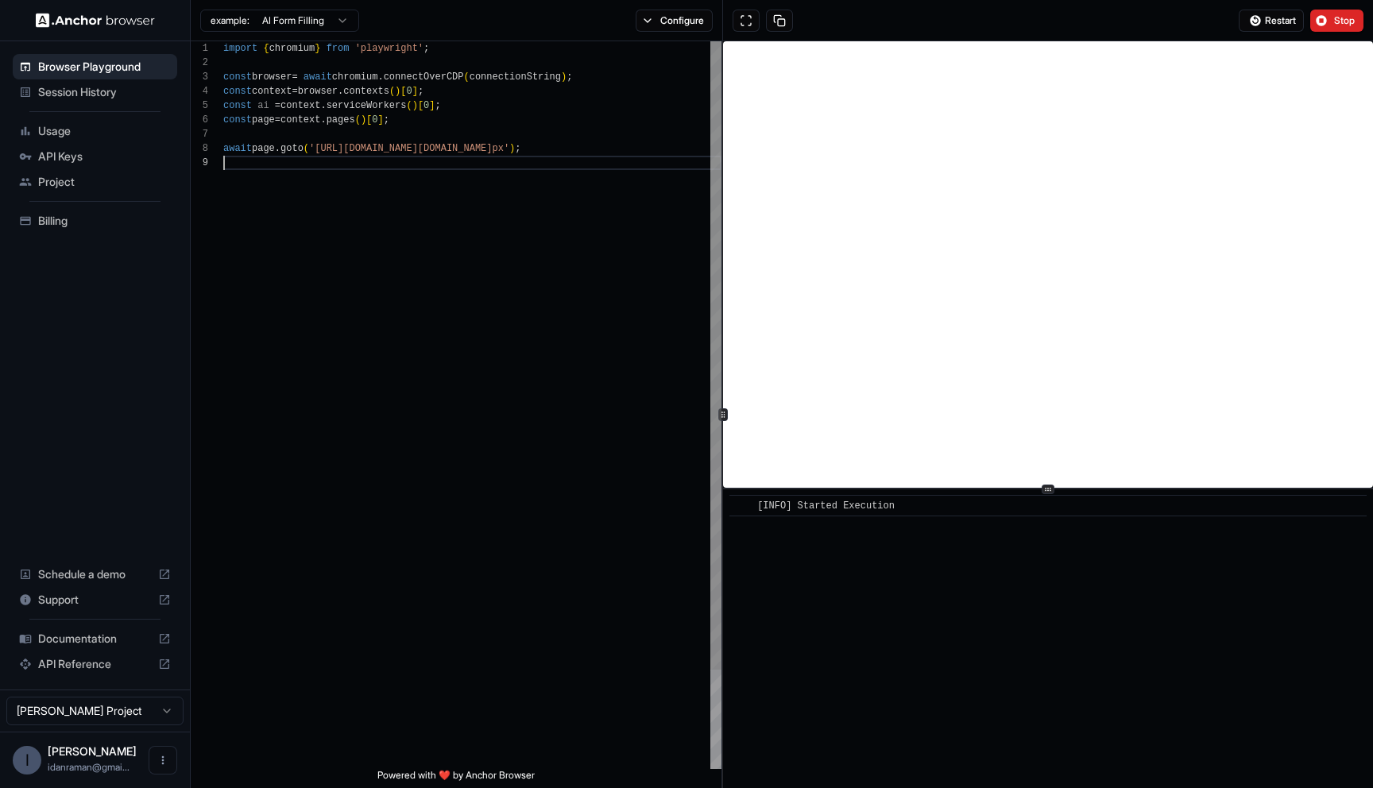
click at [684, 277] on div "import { chromium } from 'playwright' ; const browser = await chromium . connec…" at bounding box center [472, 462] width 498 height 842
click at [652, 16] on button "Configure" at bounding box center [674, 21] width 77 height 22
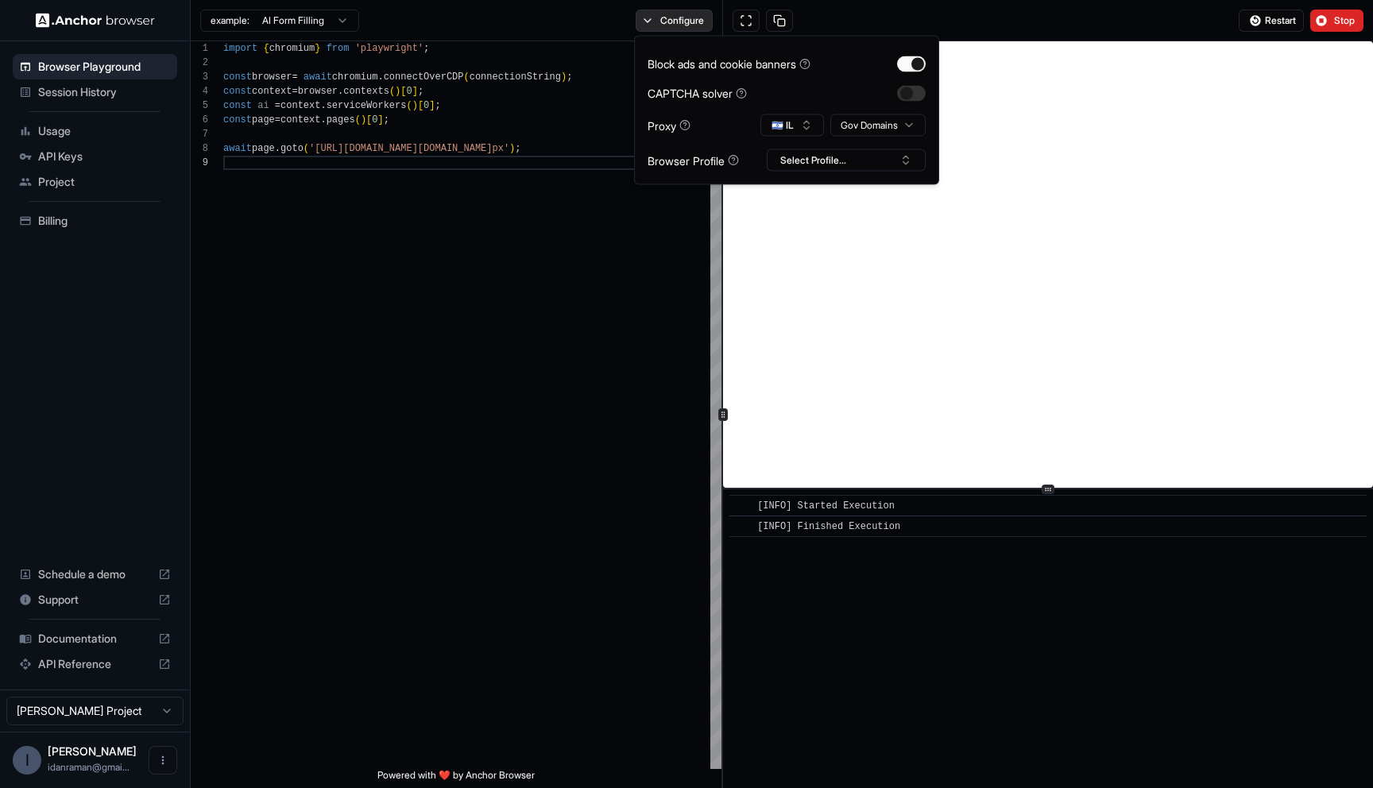
click at [652, 16] on button "Configure" at bounding box center [674, 21] width 77 height 22
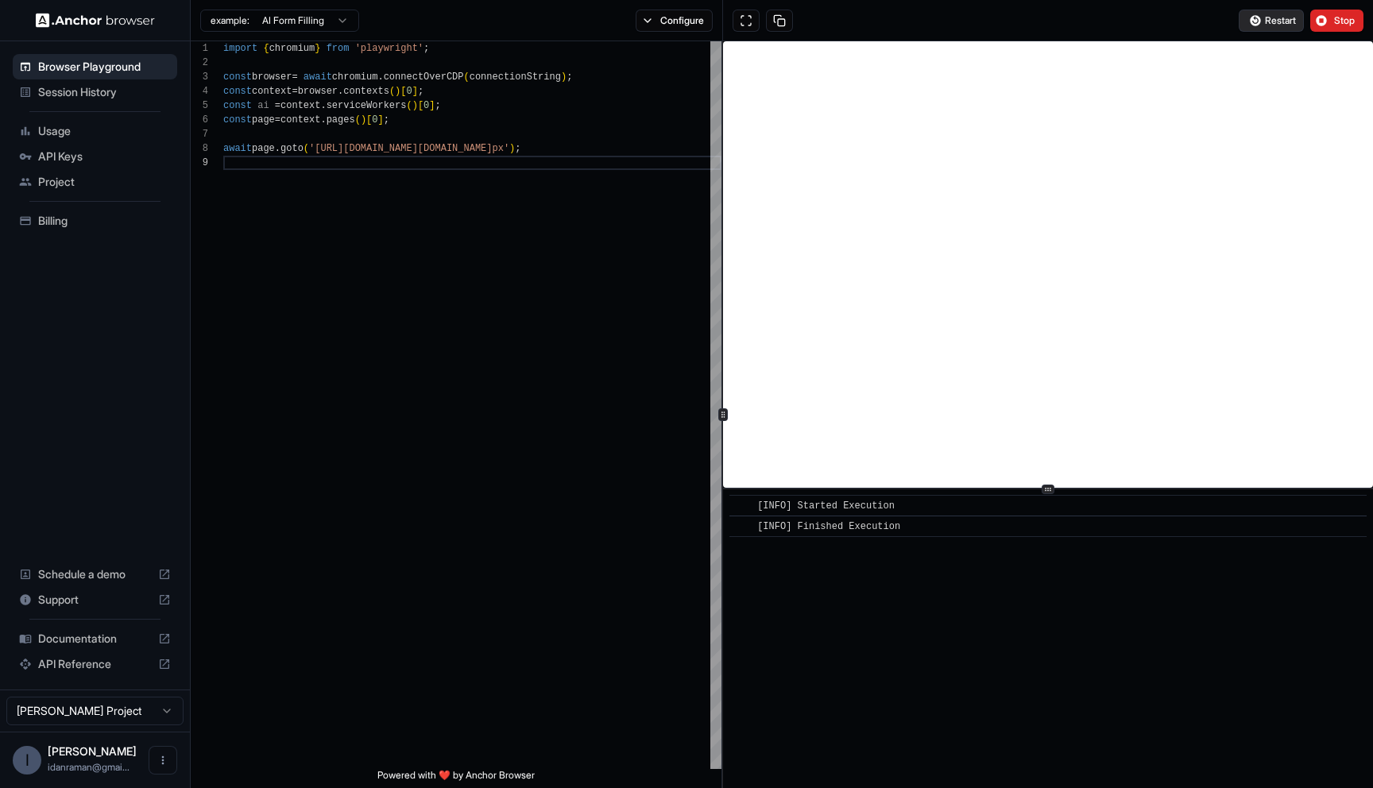
click at [1276, 10] on button "Restart" at bounding box center [1271, 21] width 65 height 22
click at [1267, 19] on span "Restart" at bounding box center [1280, 20] width 31 height 13
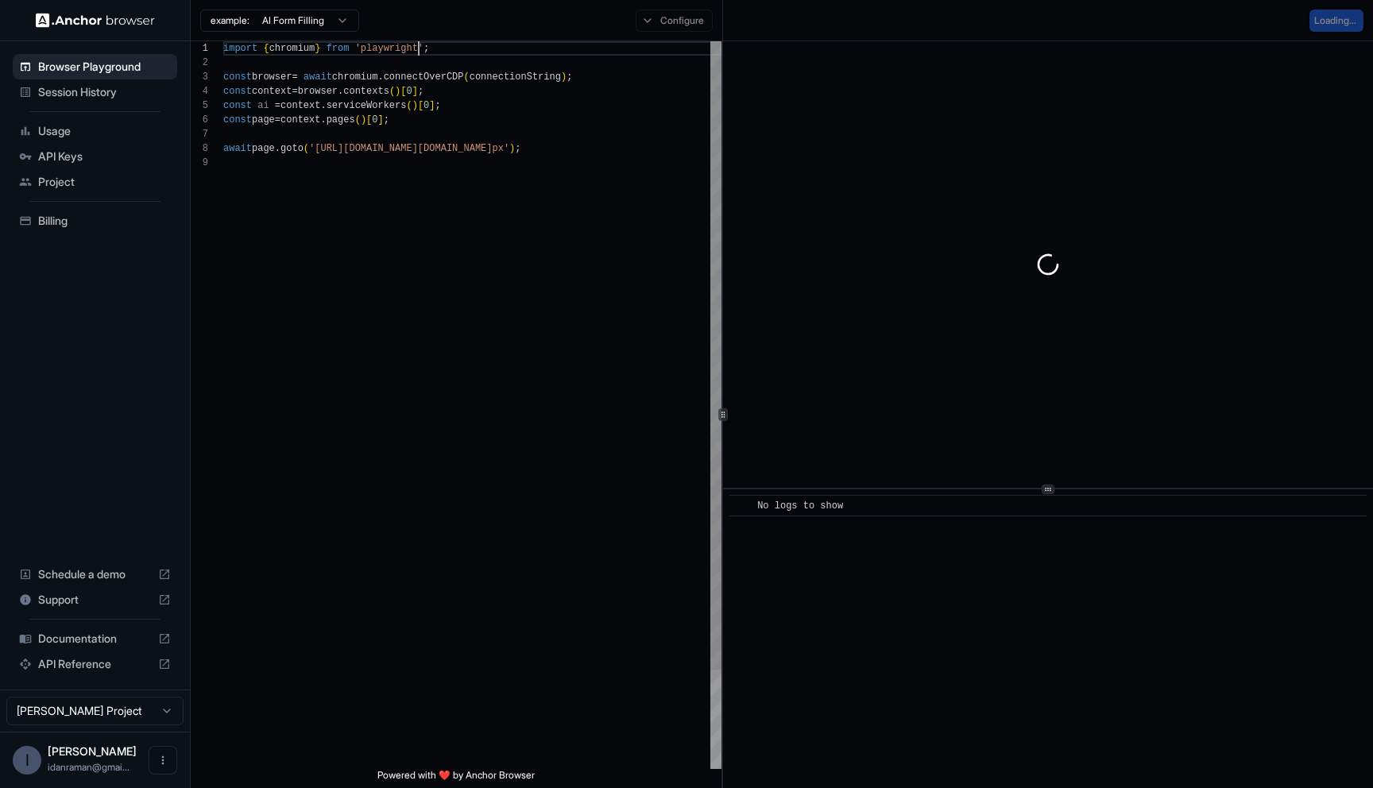
click at [416, 48] on div "import { chromium } from 'playwright' ; const browser = await chromium . connec…" at bounding box center [472, 462] width 498 height 842
click at [255, 323] on div "import { chromium } from 'playwright' ; const browser = await chromium . connec…" at bounding box center [472, 462] width 498 height 842
click at [540, 160] on div "import { chromium } from 'playwright' ; const browser = await chromium . connec…" at bounding box center [472, 462] width 498 height 842
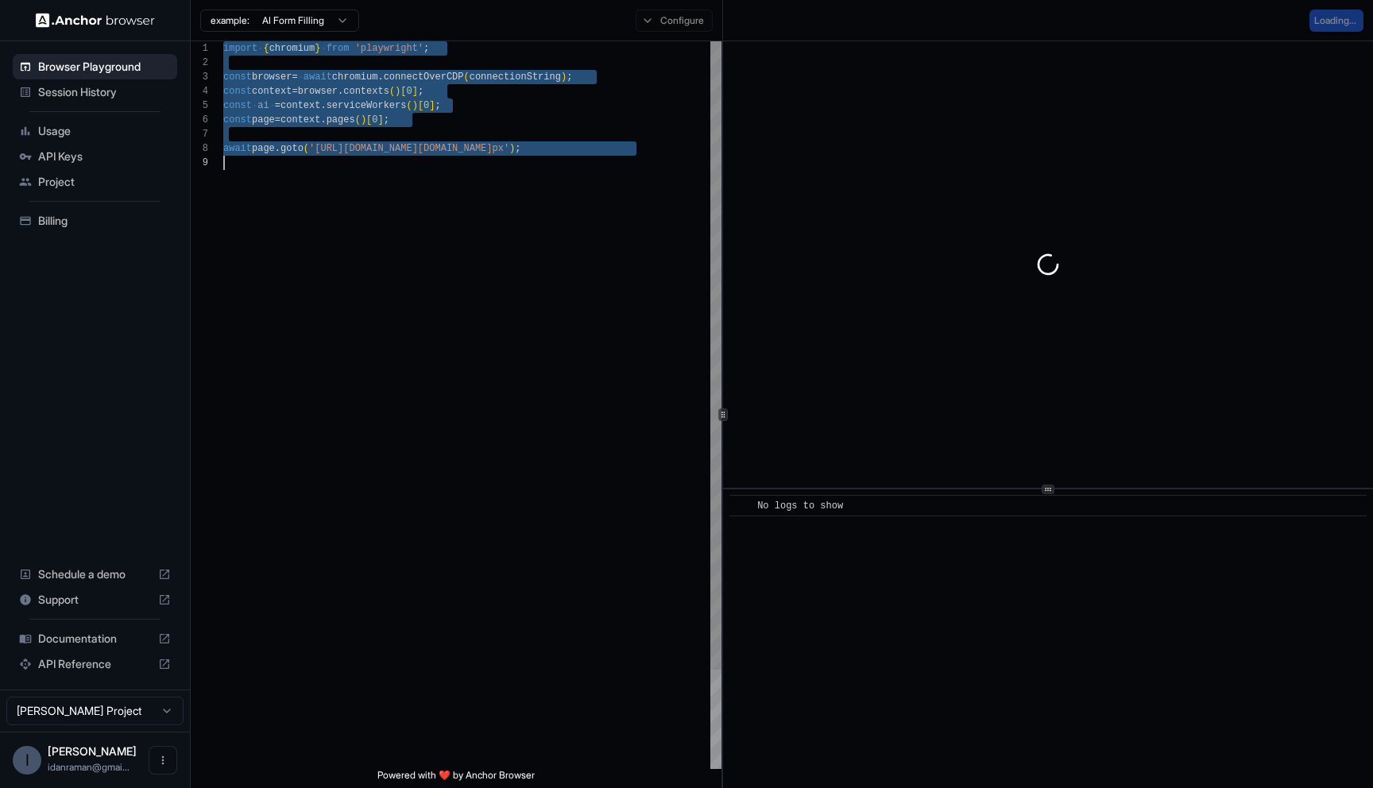
scroll to position [0, 0]
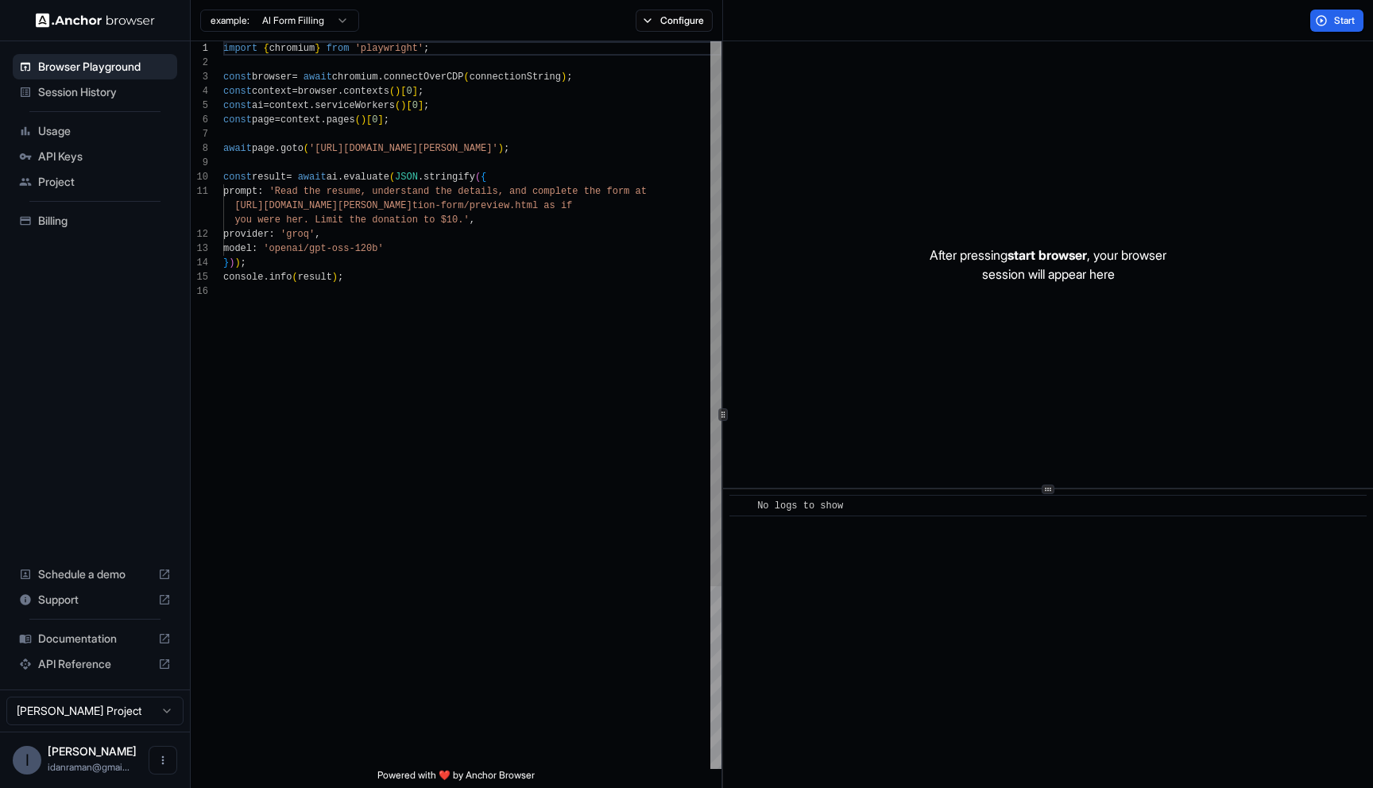
scroll to position [100, 0]
click at [595, 335] on div "import { chromium } from 'playwright' ; const browser = await chromium . connec…" at bounding box center [472, 526] width 498 height 971
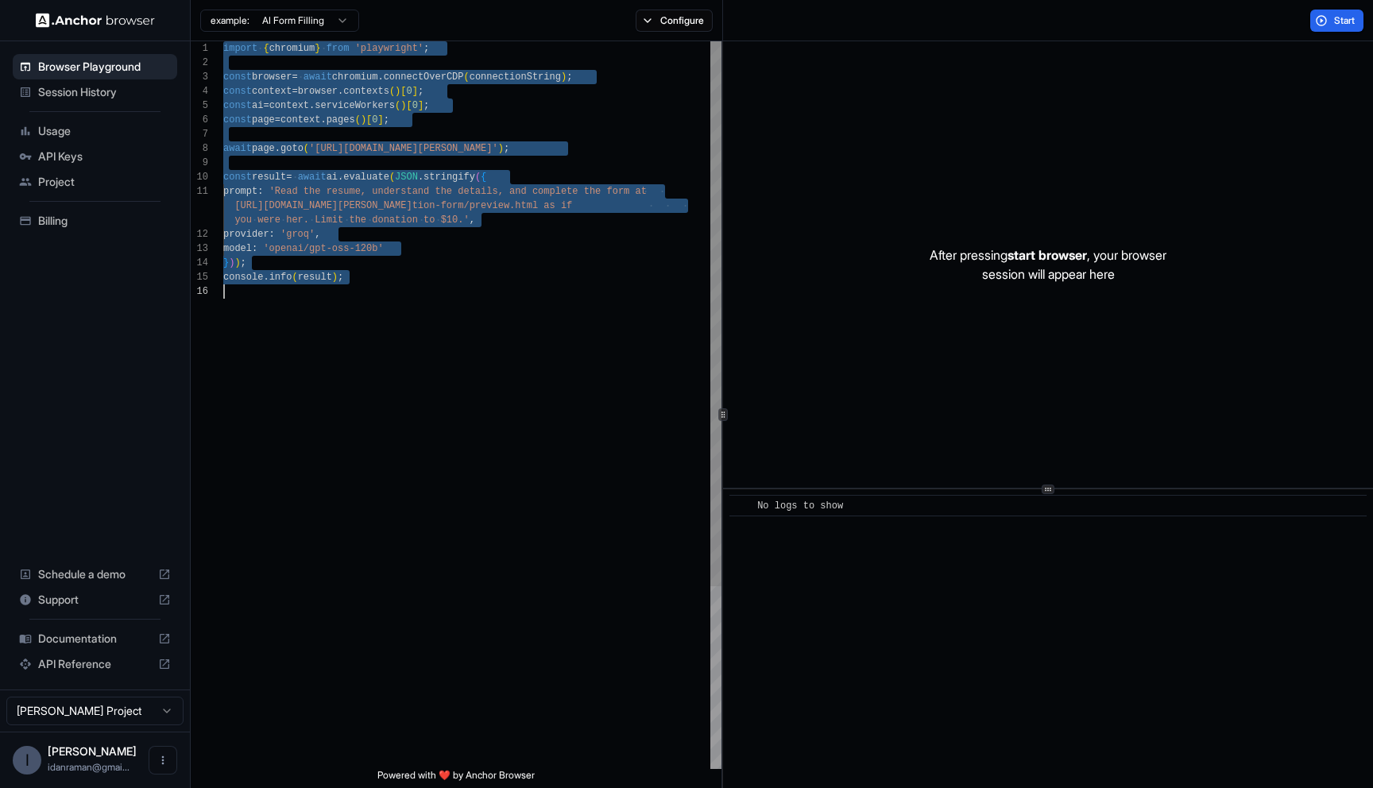
scroll to position [0, 0]
type textarea "**********"
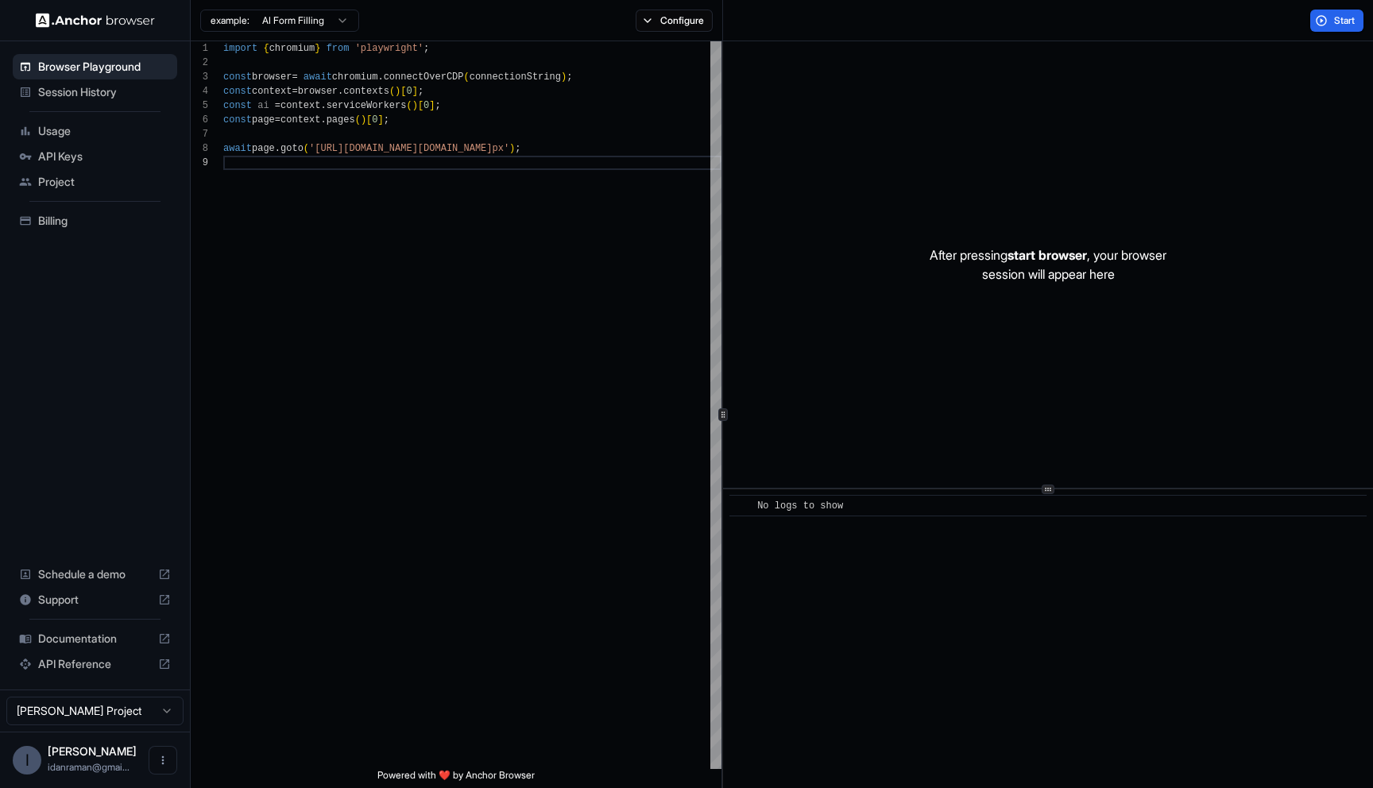
click at [720, 19] on div "Configure" at bounding box center [674, 21] width 96 height 22
click at [684, 19] on button "Configure" at bounding box center [674, 21] width 77 height 22
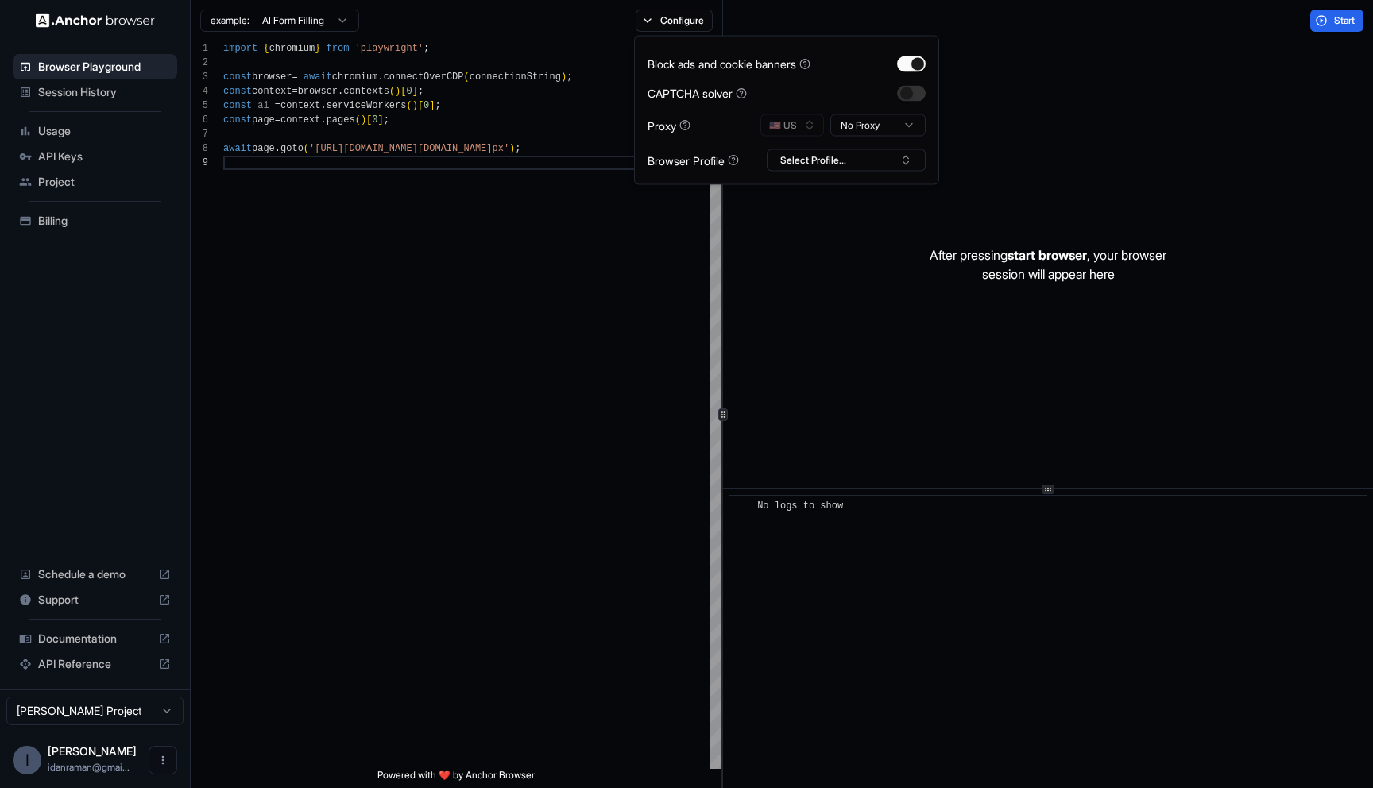
click at [860, 110] on div "Block ads and cookie banners CAPTCHA solver Proxy 🇺🇸 US No Proxy Browser Profil…" at bounding box center [787, 110] width 278 height 122
click at [861, 126] on html "**********" at bounding box center [686, 394] width 1373 height 788
click at [868, 127] on html "**********" at bounding box center [686, 394] width 1373 height 788
click at [791, 126] on button "🇺🇸 US" at bounding box center [793, 125] width 64 height 22
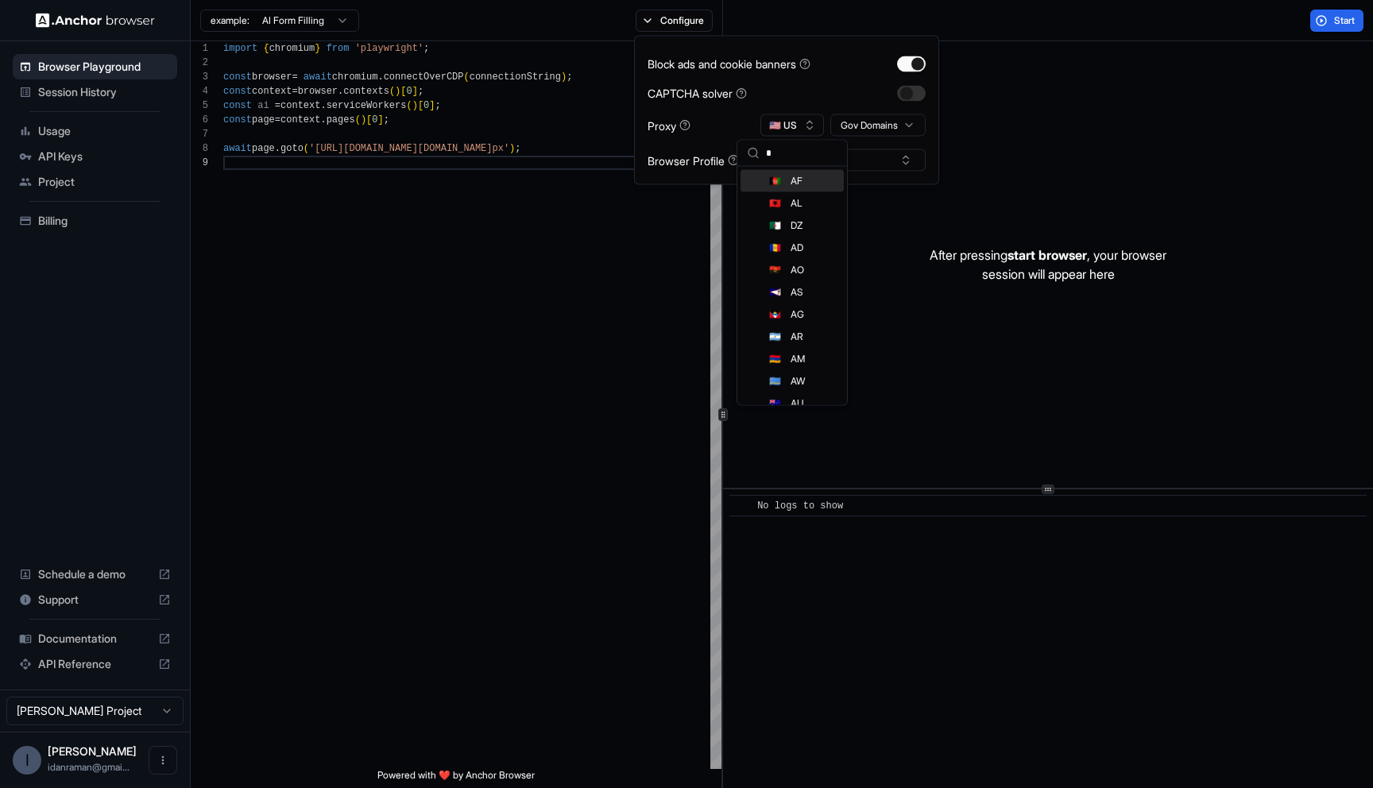
scroll to position [32, 0]
type input "**"
click at [784, 172] on div "🇮🇱 IL" at bounding box center [792, 172] width 103 height 22
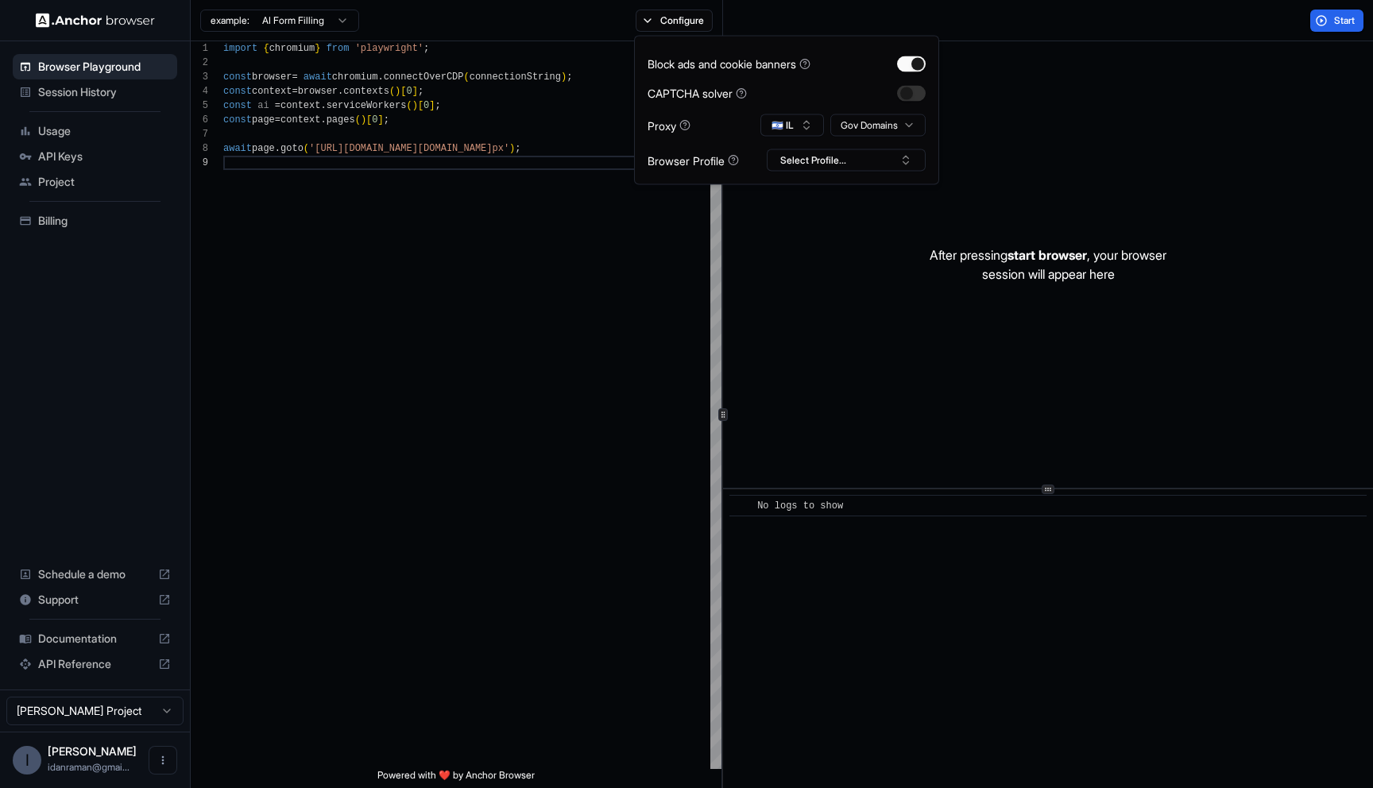
click at [1235, 20] on div "Start" at bounding box center [1048, 20] width 650 height 41
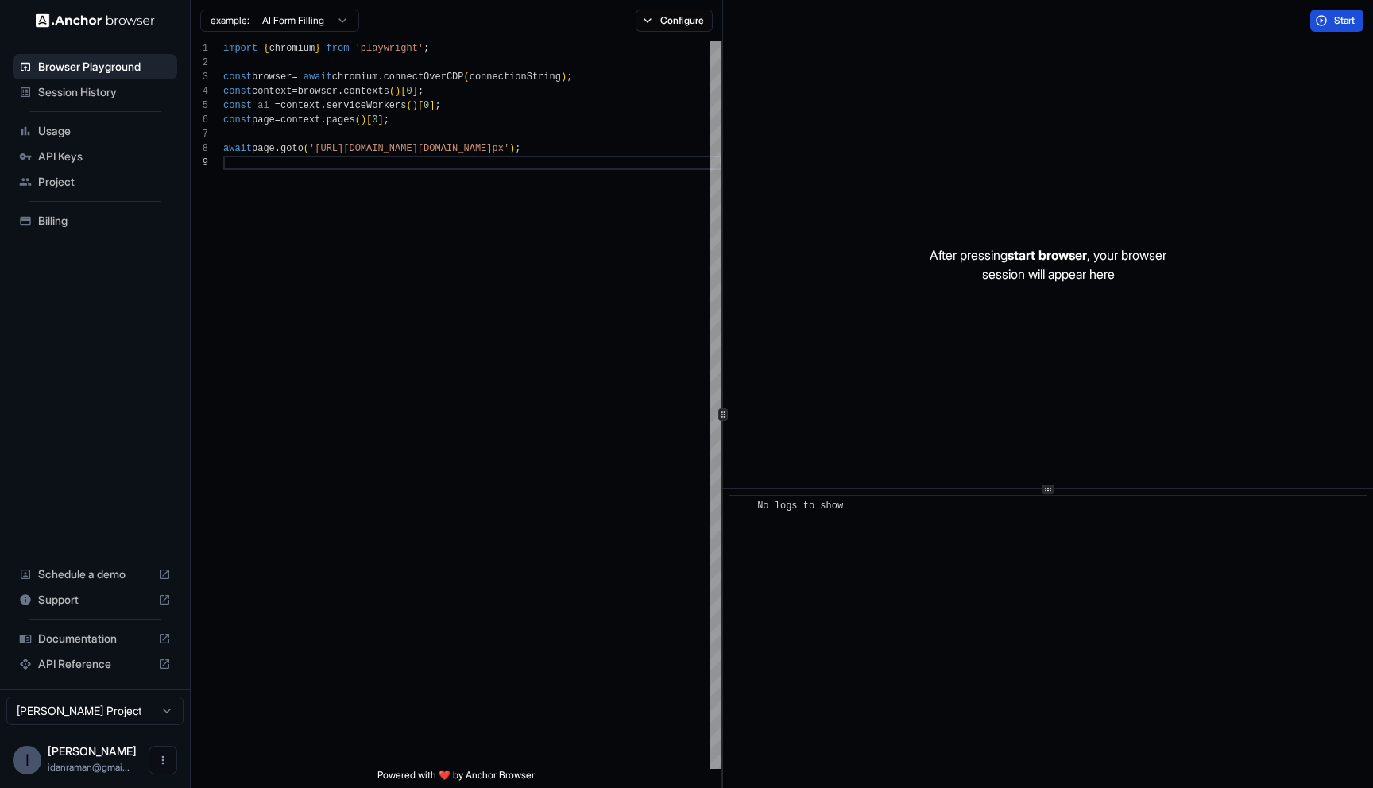
click at [1314, 21] on button "Start" at bounding box center [1336, 21] width 53 height 22
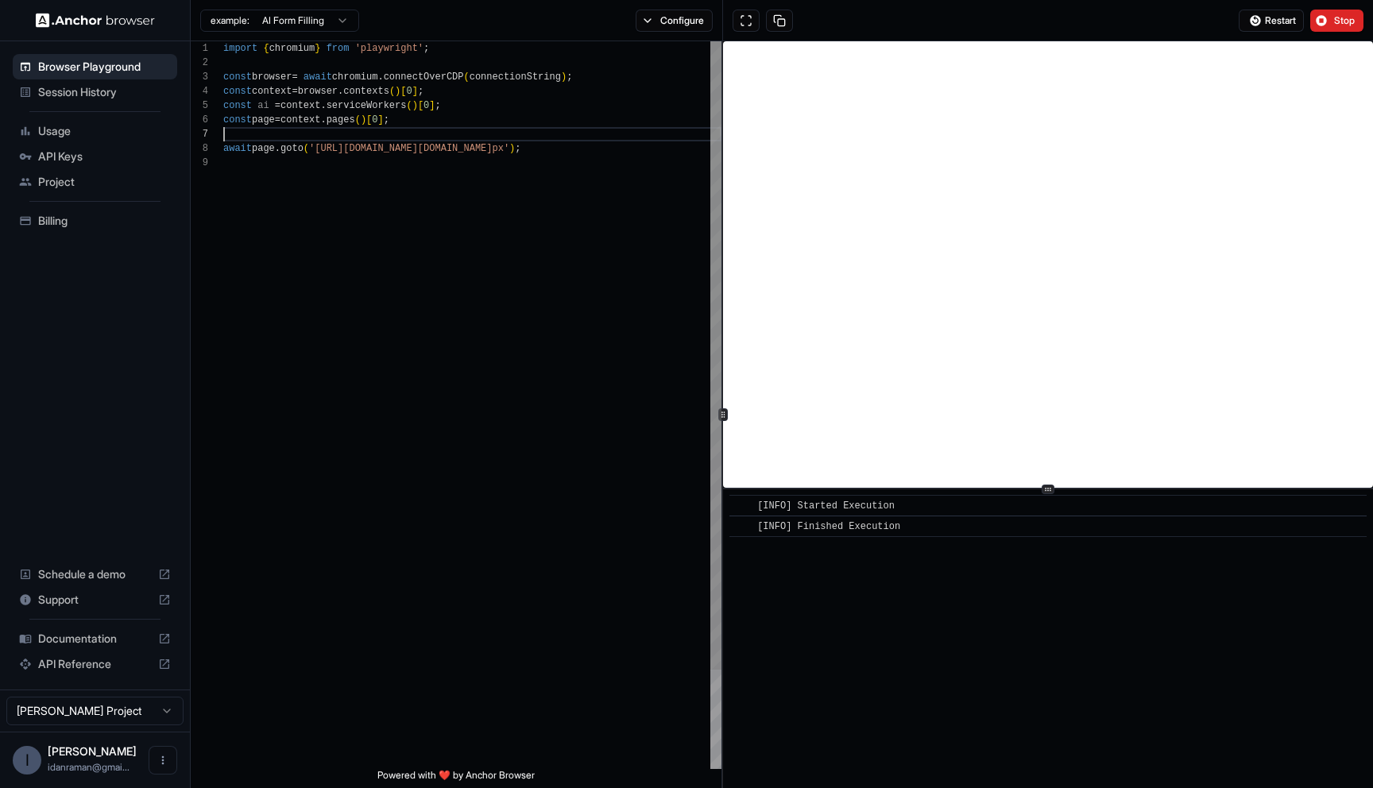
click at [305, 140] on div "import { chromium } from 'playwright' ; const browser = await chromium . connec…" at bounding box center [472, 462] width 498 height 842
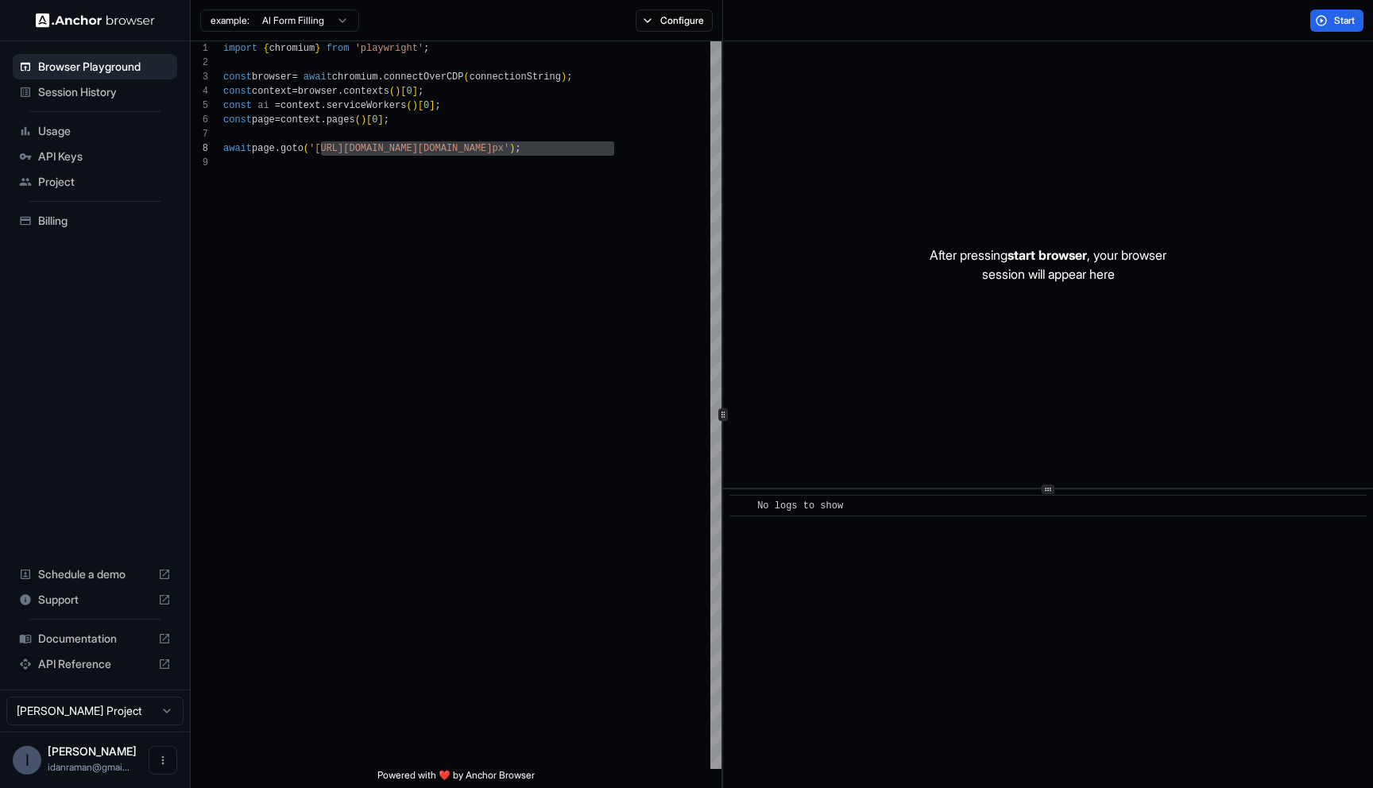
click at [1219, 90] on div "After pressing start browser , your browser session will appear here" at bounding box center [1048, 264] width 650 height 447
click at [1365, 19] on div "Start" at bounding box center [1337, 21] width 72 height 22
click at [1346, 19] on span "Start" at bounding box center [1345, 20] width 22 height 13
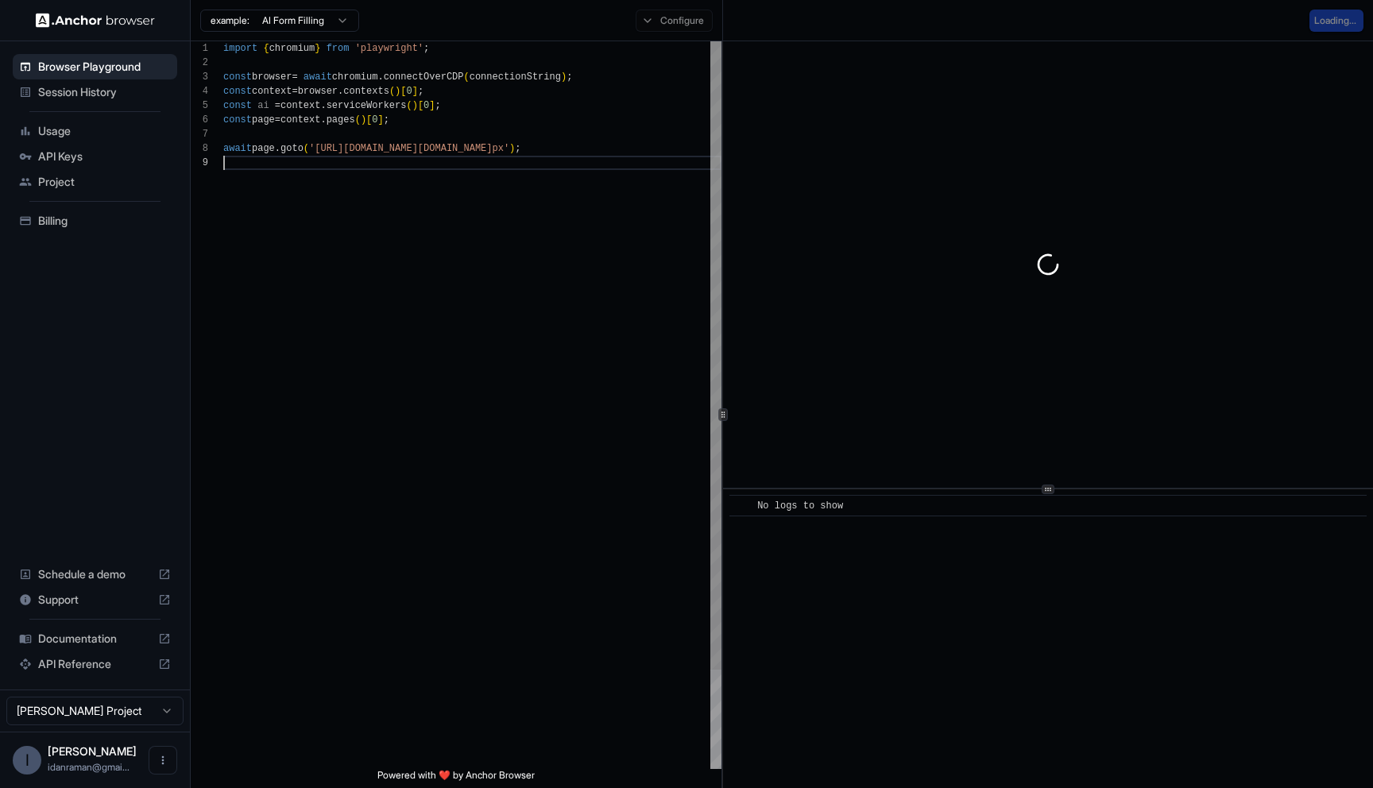
scroll to position [114, 0]
click at [497, 458] on div "import { chromium } from 'playwright' ; const browser = await chromium . connec…" at bounding box center [472, 462] width 498 height 842
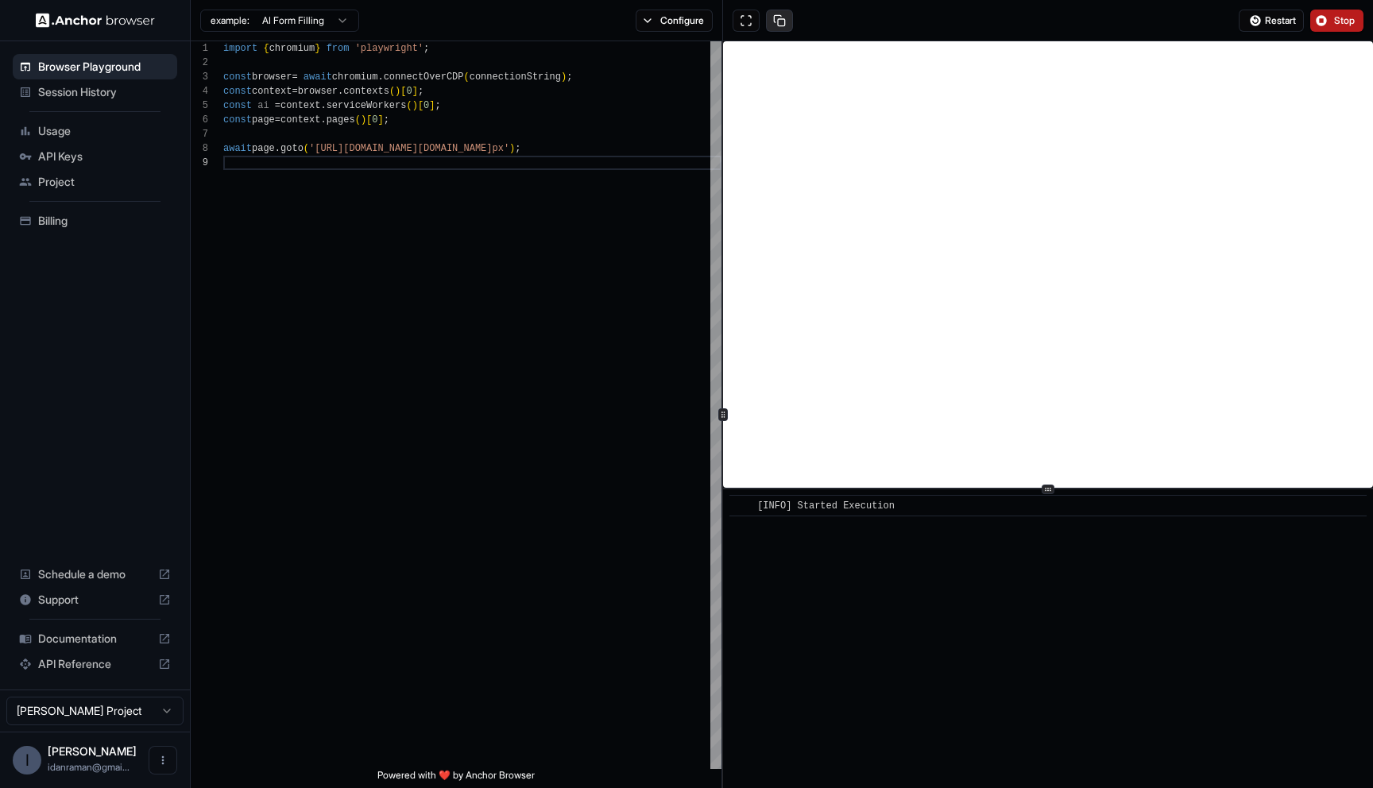
click at [784, 21] on button at bounding box center [779, 21] width 27 height 22
click at [546, 295] on div "import { chromium } from 'playwright' ; const browser = await chromium . connec…" at bounding box center [472, 462] width 498 height 842
click at [644, 237] on div "import { chromium } from 'playwright' ; const browser = await chromium . connec…" at bounding box center [472, 462] width 498 height 842
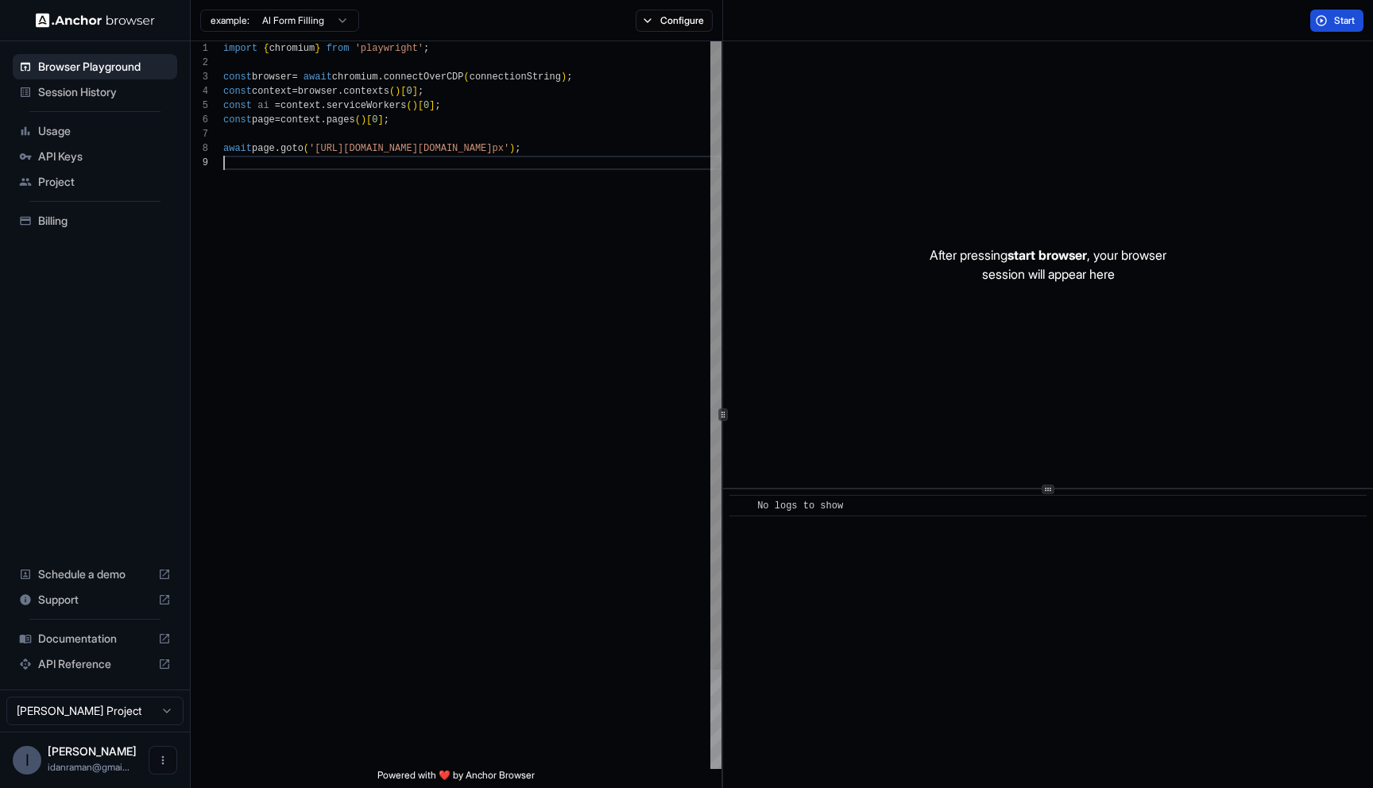
click at [545, 523] on div "import { chromium } from 'playwright' ; const browser = await chromium . connec…" at bounding box center [472, 462] width 498 height 842
click at [332, 151] on div "import { chromium } from 'playwright' ; const browser = await chromium . connec…" at bounding box center [472, 462] width 498 height 842
type textarea "**********"
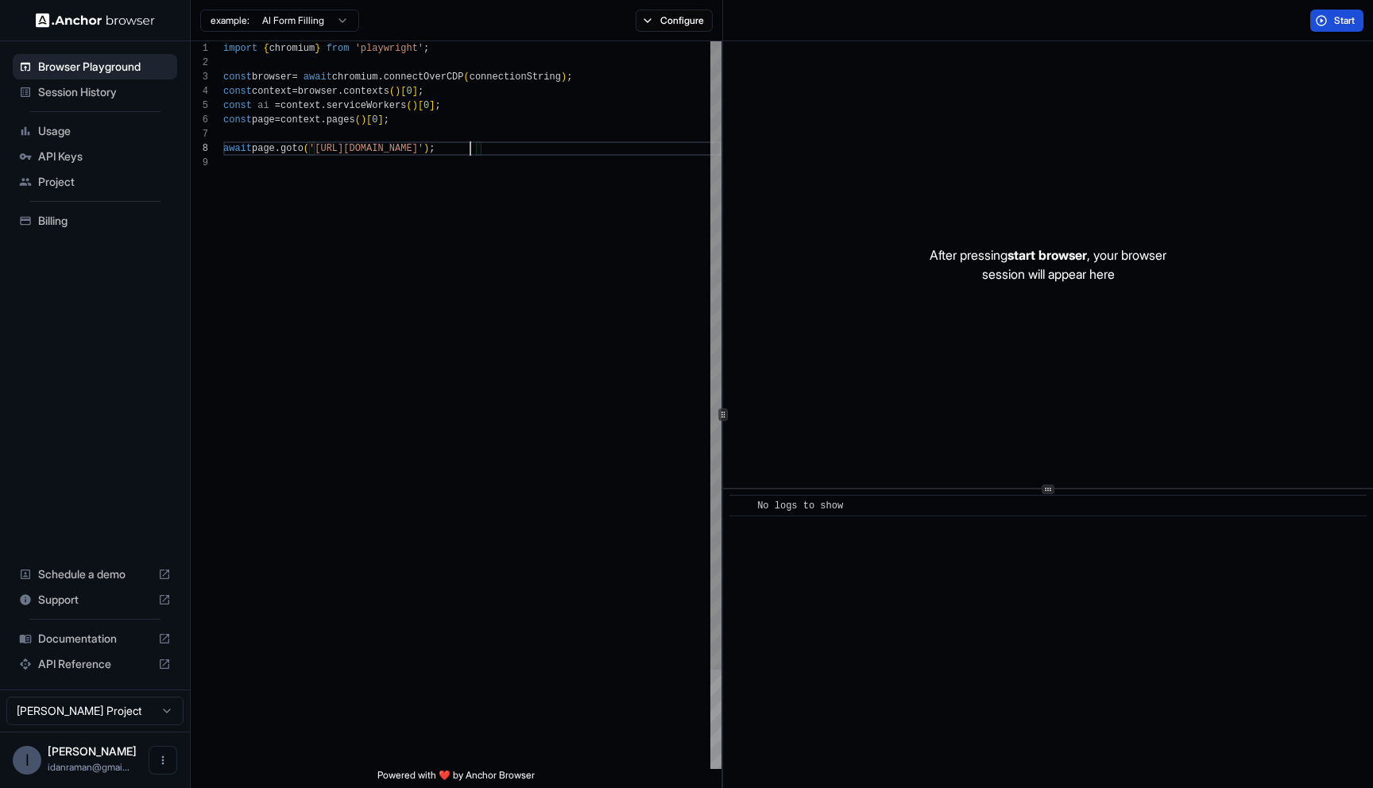
click at [425, 406] on div "import { chromium } from 'playwright' ; const browser = await chromium . connec…" at bounding box center [472, 462] width 498 height 842
click at [1321, 19] on button "Start" at bounding box center [1336, 21] width 53 height 22
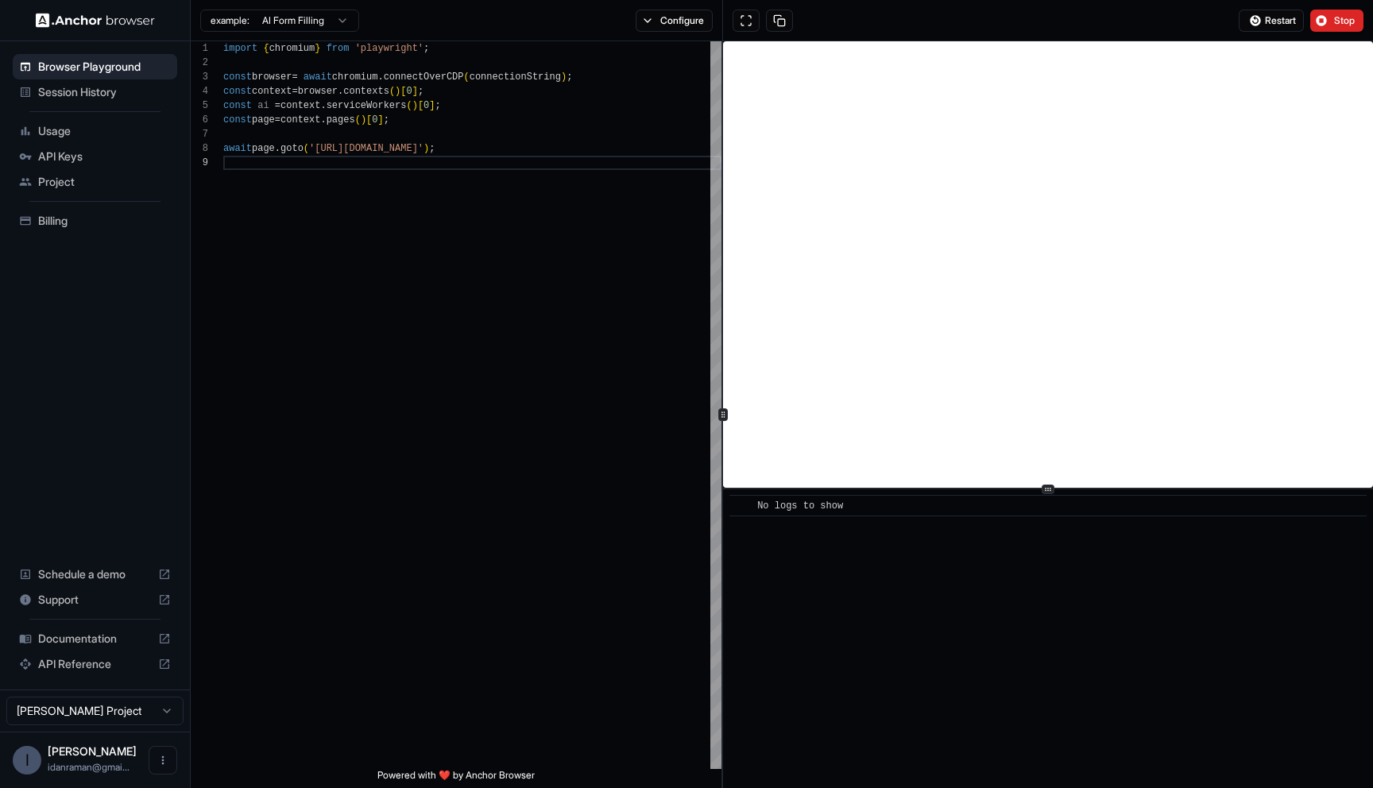
click at [661, 33] on div "example: AI Form Filling Configure" at bounding box center [457, 20] width 532 height 41
click at [662, 17] on button "Configure" at bounding box center [674, 21] width 77 height 22
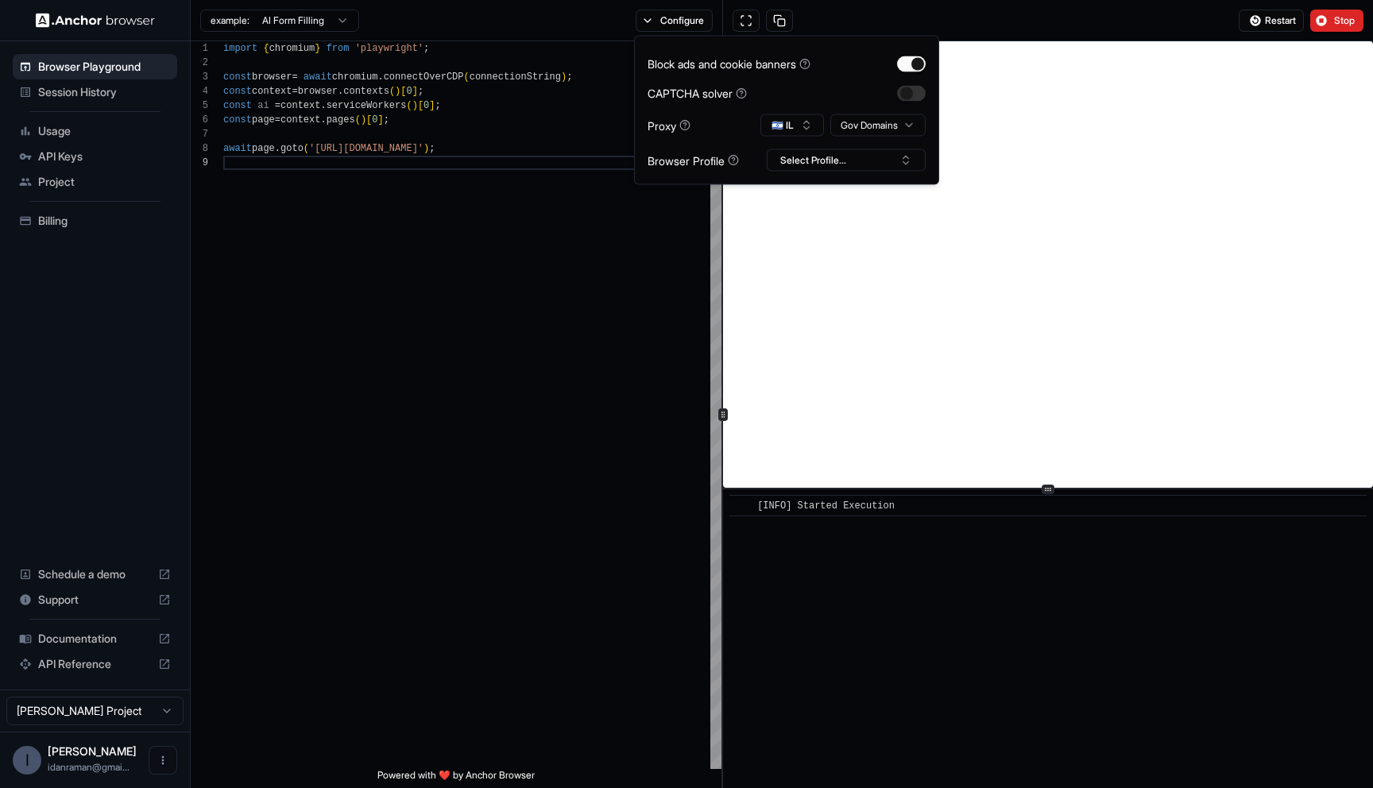
click at [613, 17] on div "example: AI Form Filling Configure" at bounding box center [457, 20] width 532 height 41
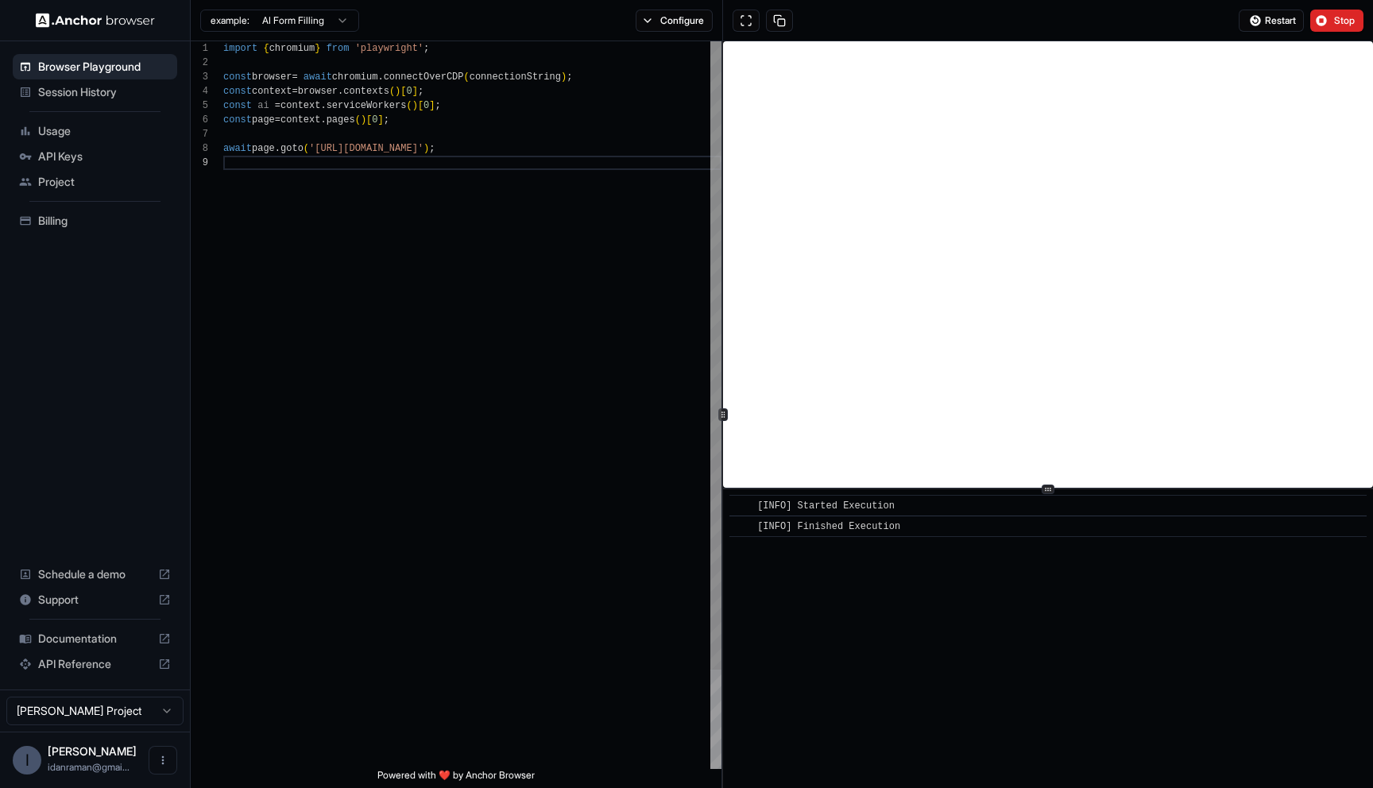
scroll to position [100, 0]
click at [470, 141] on div "import { chromium } from 'playwright' ; const browser = await chromium . connec…" at bounding box center [472, 462] width 498 height 842
